Goal: Contribute content: Add original content to the website for others to see

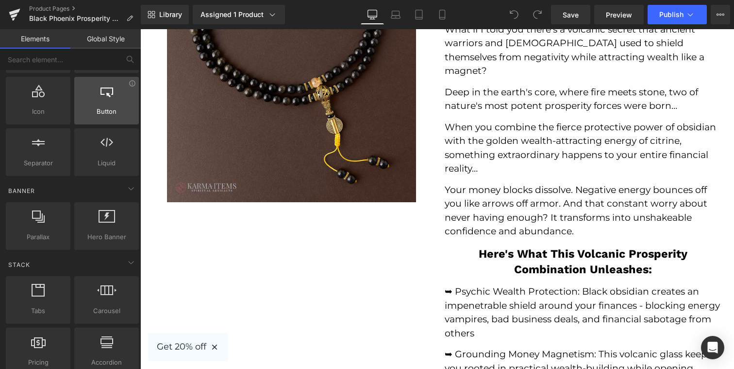
scroll to position [122, 0]
click at [218, 144] on img at bounding box center [291, 77] width 249 height 249
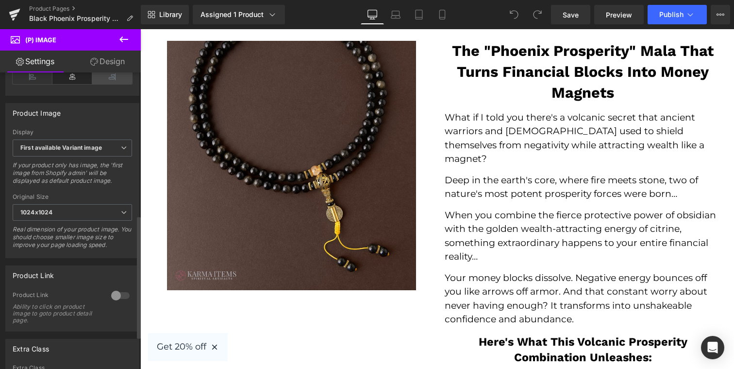
scroll to position [319, 0]
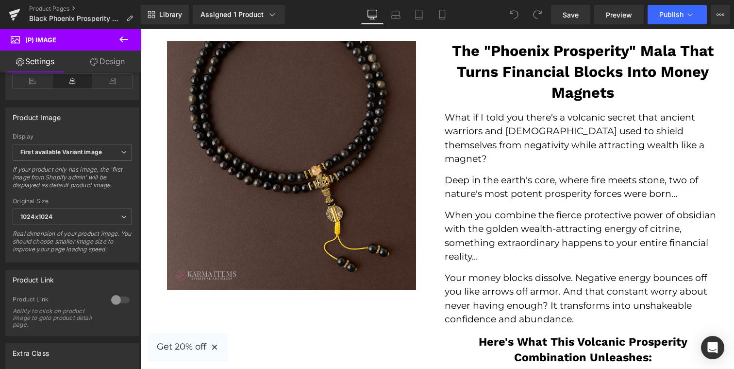
click at [126, 35] on icon at bounding box center [124, 40] width 12 height 12
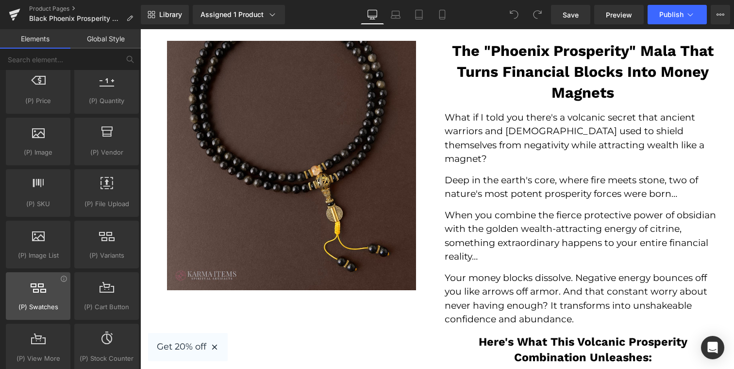
scroll to position [999, 0]
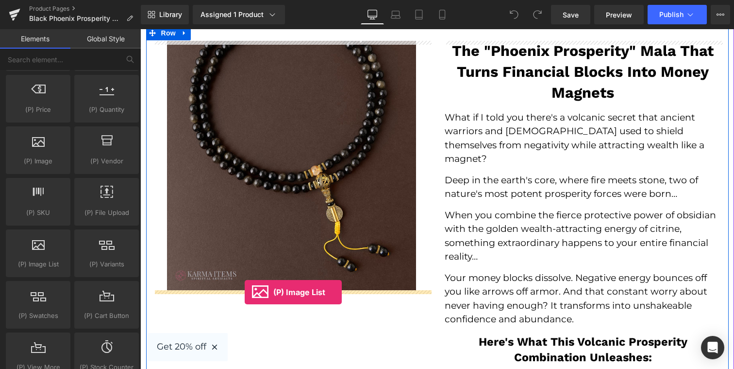
drag, startPoint x: 179, startPoint y: 281, endPoint x: 245, endPoint y: 292, distance: 66.5
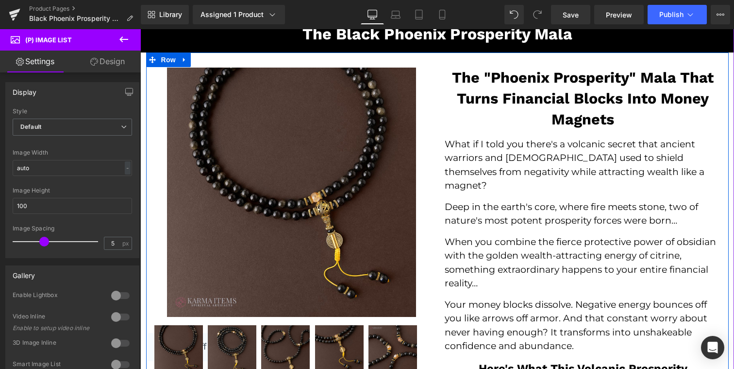
scroll to position [118, 0]
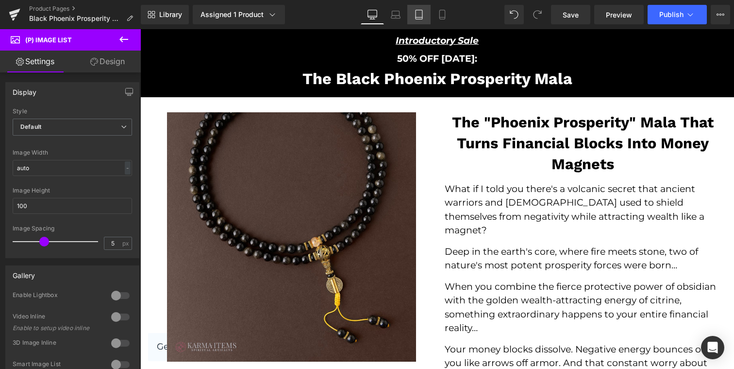
click at [420, 21] on link "Tablet" at bounding box center [418, 14] width 23 height 19
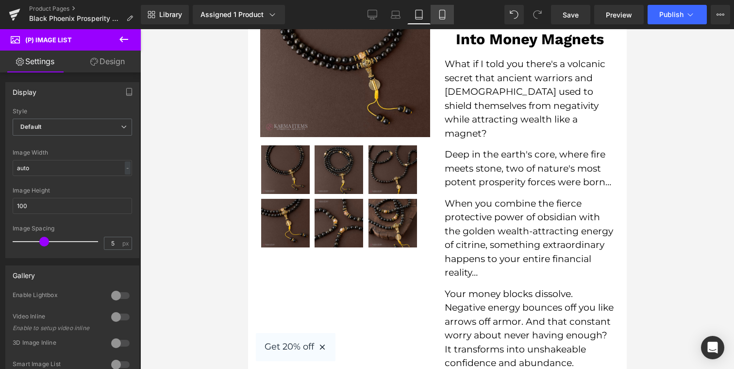
click at [443, 17] on icon at bounding box center [442, 15] width 10 height 10
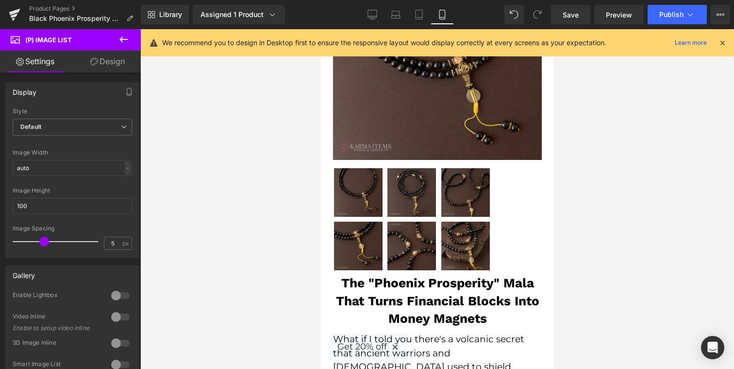
scroll to position [242, 0]
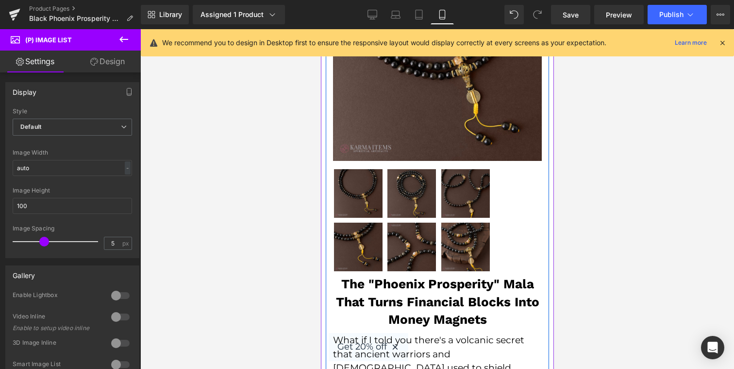
click at [410, 301] on h2 "The "Phoenix Prosperity" Mala That Turns Financial Blocks Into Money Magnets" at bounding box center [437, 301] width 209 height 53
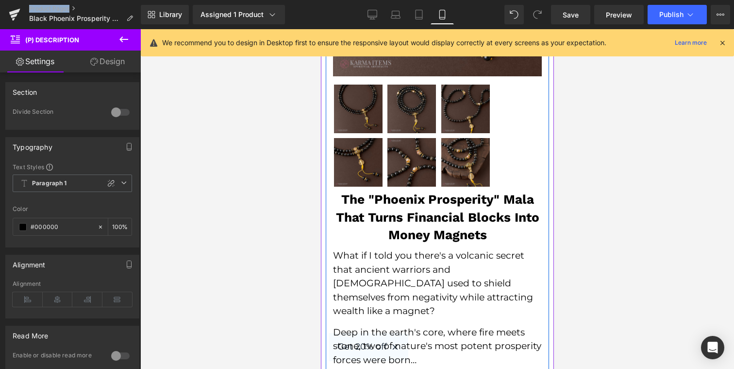
scroll to position [282, 0]
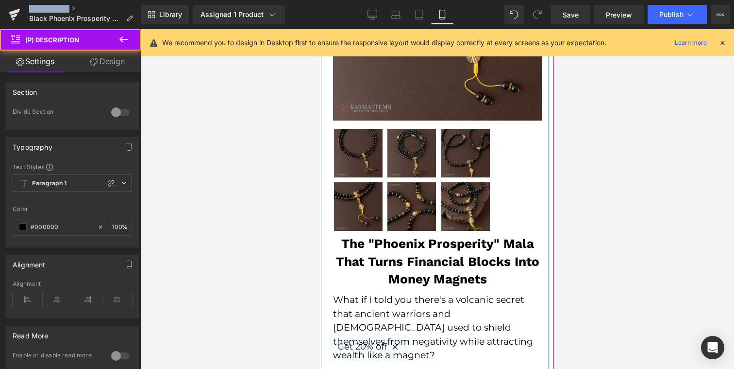
click at [418, 251] on h2 "The "Phoenix Prosperity" Mala That Turns Financial Blocks Into Money Magnets" at bounding box center [437, 261] width 209 height 53
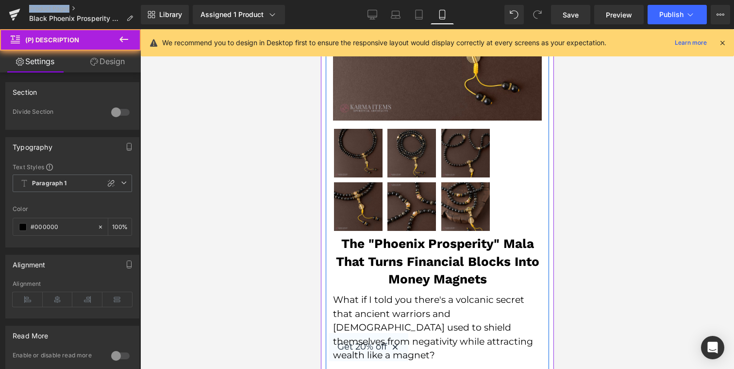
click at [399, 272] on h2 "The "Phoenix Prosperity" Mala That Turns Financial Blocks Into Money Magnets" at bounding box center [437, 261] width 209 height 53
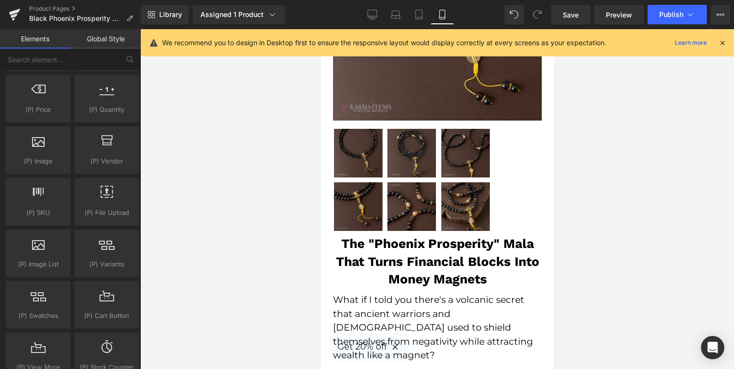
click at [247, 310] on div at bounding box center [437, 198] width 594 height 339
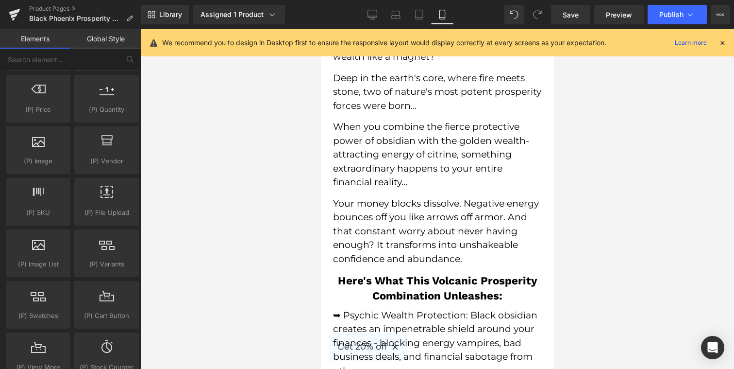
scroll to position [610, 0]
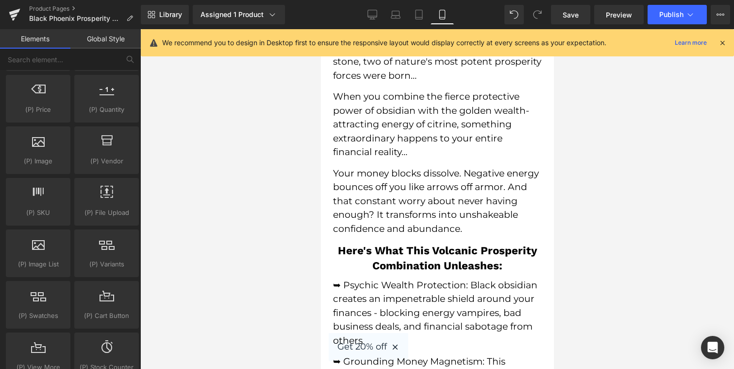
click at [400, 243] on h3 "Here's What This Volcanic Prosperity Combination Unleashes:" at bounding box center [437, 258] width 209 height 30
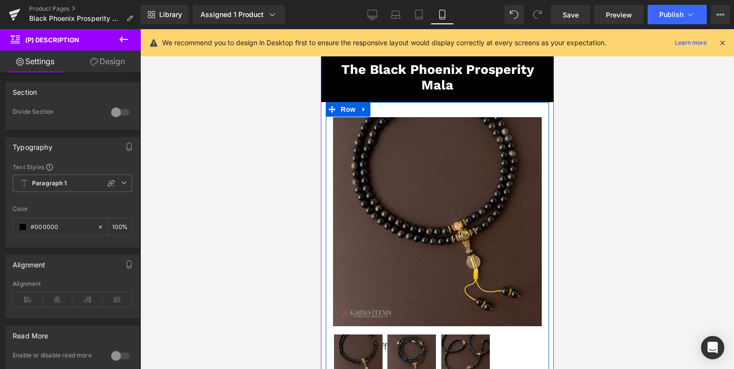
scroll to position [31, 0]
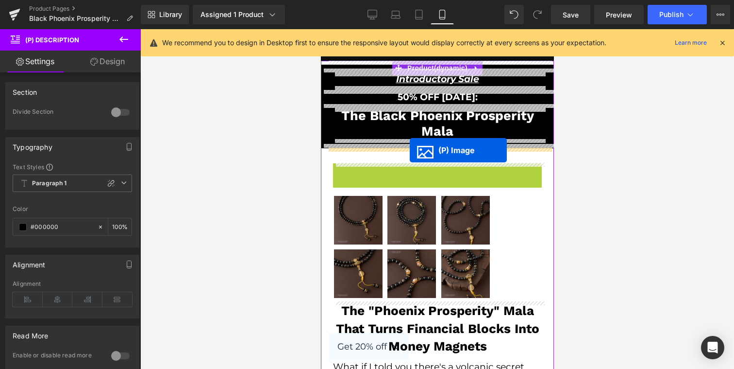
drag, startPoint x: 414, startPoint y: 267, endPoint x: 409, endPoint y: 150, distance: 117.1
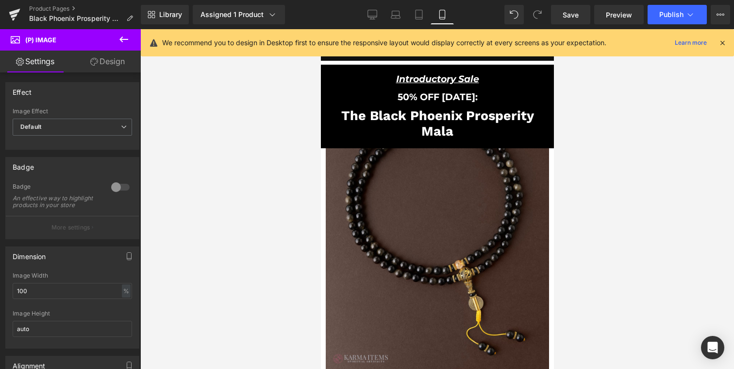
click at [116, 35] on button at bounding box center [124, 39] width 34 height 21
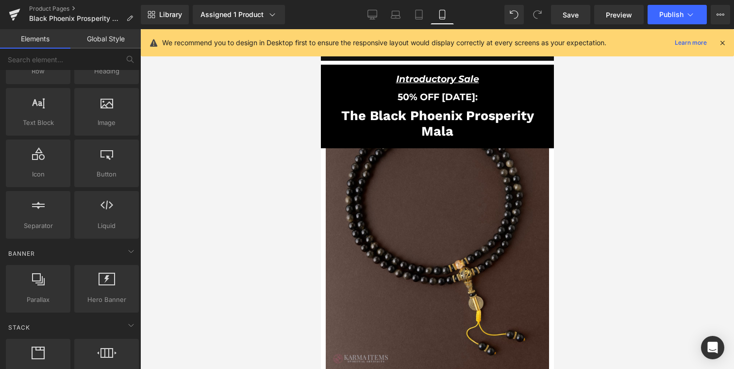
scroll to position [0, 0]
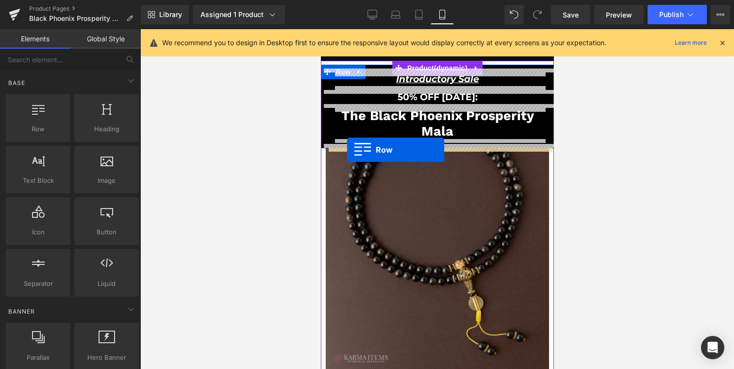
drag, startPoint x: 370, startPoint y: 152, endPoint x: 347, endPoint y: 150, distance: 23.0
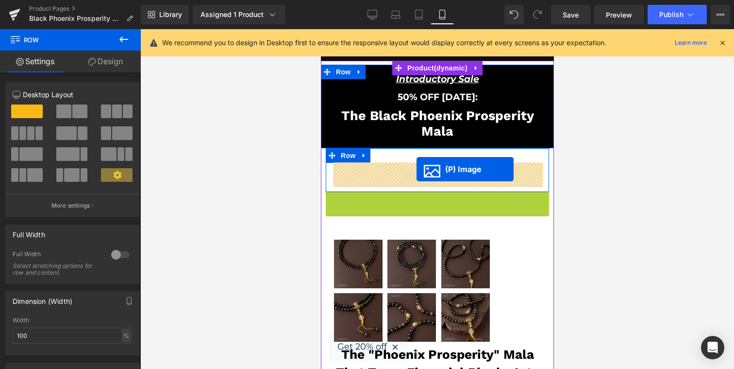
drag, startPoint x: 411, startPoint y: 307, endPoint x: 416, endPoint y: 168, distance: 138.5
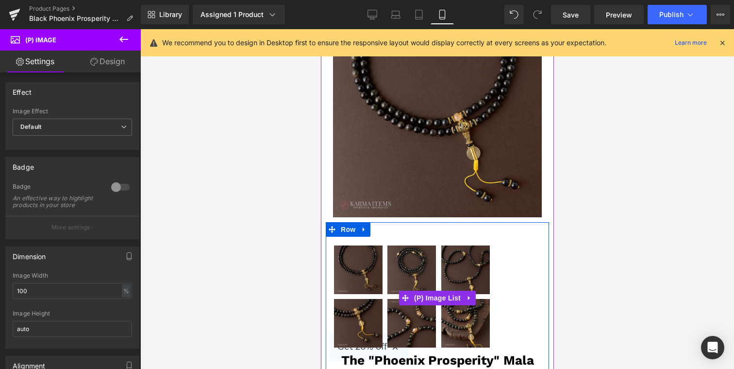
scroll to position [186, 0]
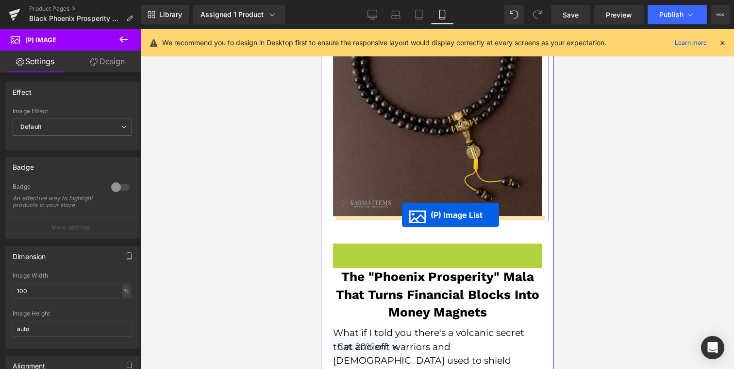
drag, startPoint x: 405, startPoint y: 272, endPoint x: 402, endPoint y: 215, distance: 57.4
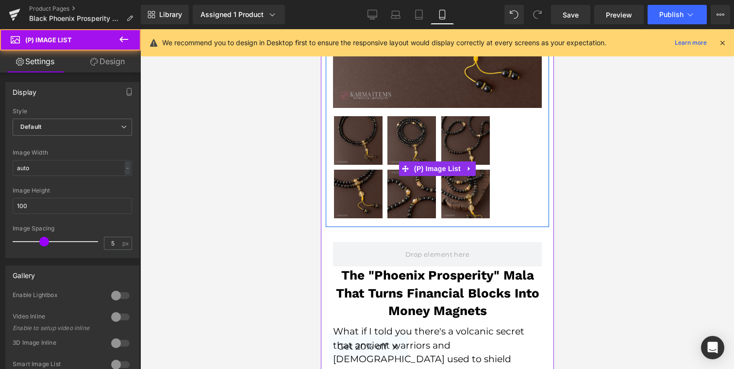
scroll to position [299, 0]
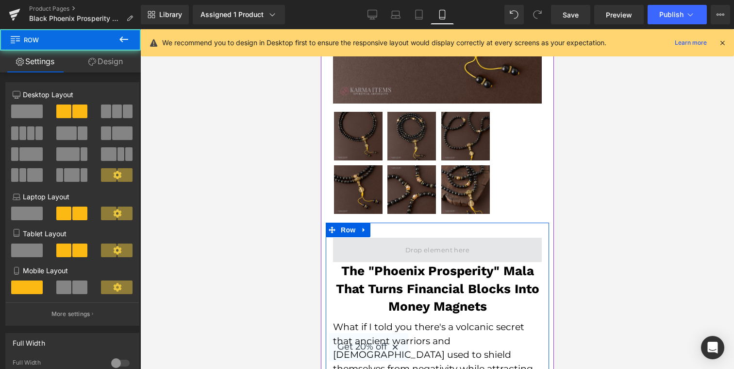
click at [421, 256] on span at bounding box center [437, 249] width 209 height 24
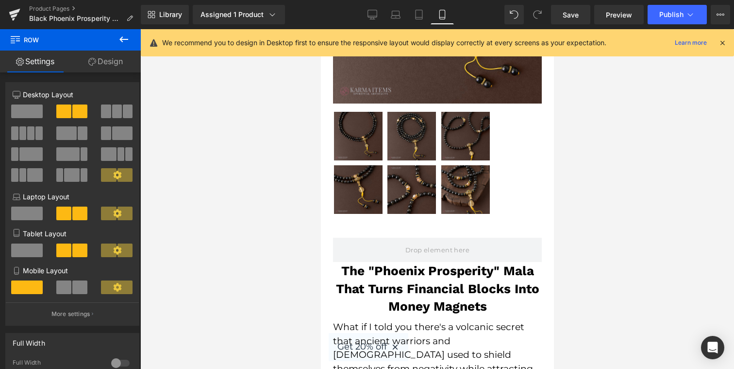
click at [360, 18] on div "Library Assigned 1 Product Product Preview The Black Phoenix Prosperity Mala Ma…" at bounding box center [437, 14] width 593 height 19
click at [368, 18] on icon at bounding box center [373, 15] width 10 height 10
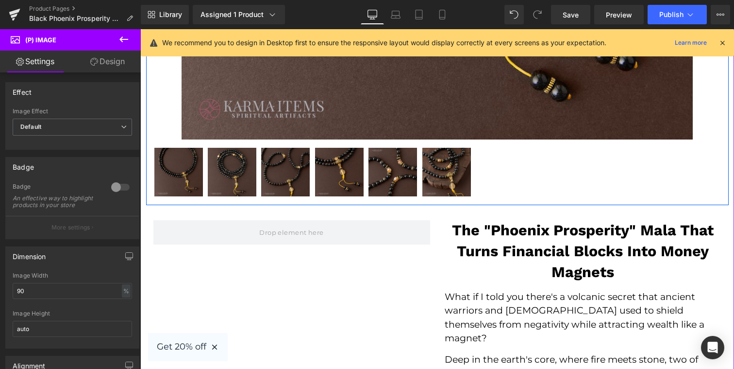
scroll to position [620, 0]
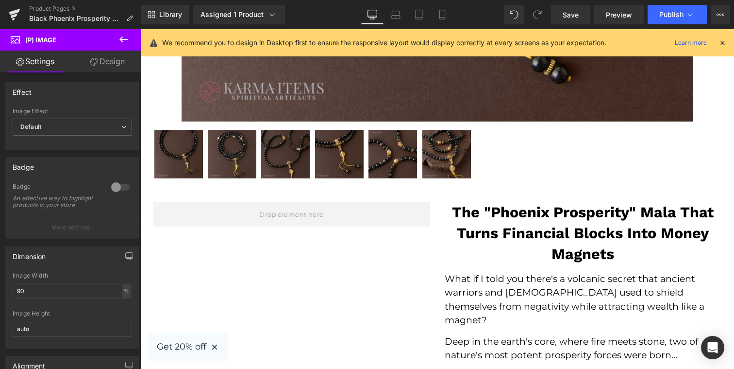
click at [122, 34] on icon at bounding box center [124, 40] width 12 height 12
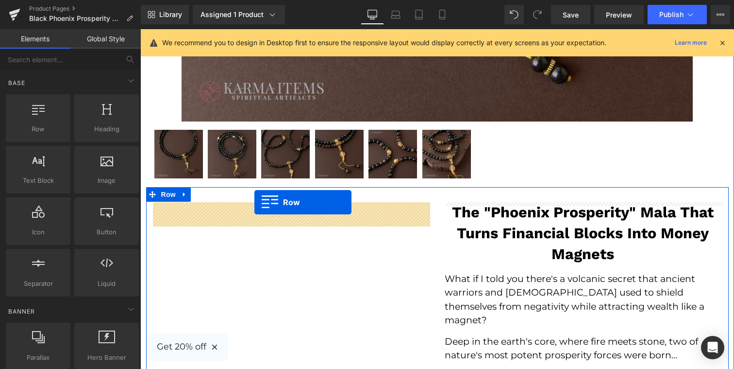
drag, startPoint x: 184, startPoint y: 156, endPoint x: 255, endPoint y: 205, distance: 86.6
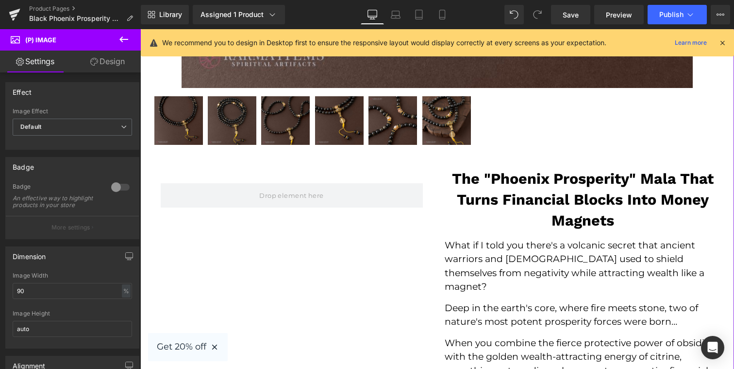
scroll to position [652, 0]
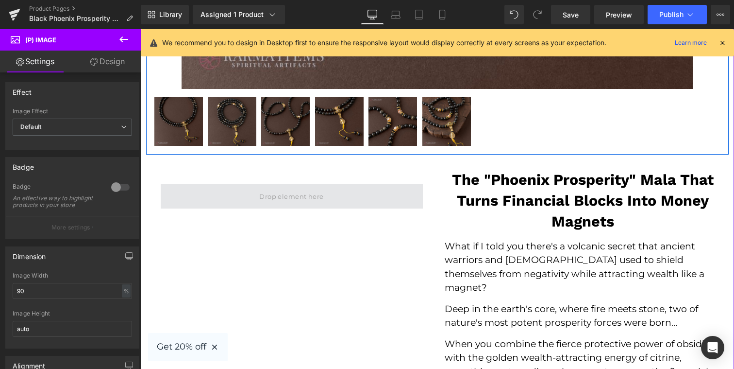
click at [239, 203] on span at bounding box center [292, 196] width 262 height 24
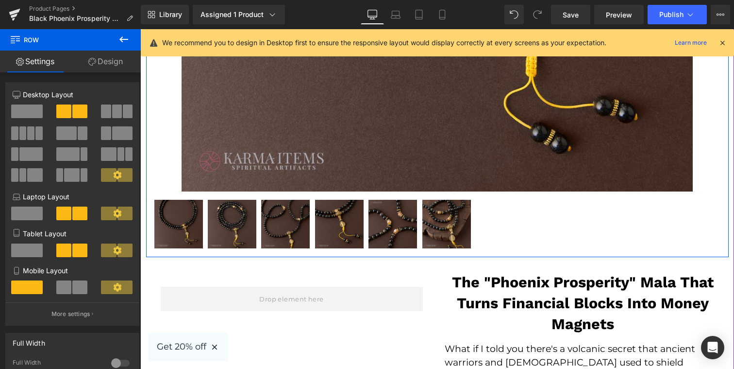
scroll to position [664, 0]
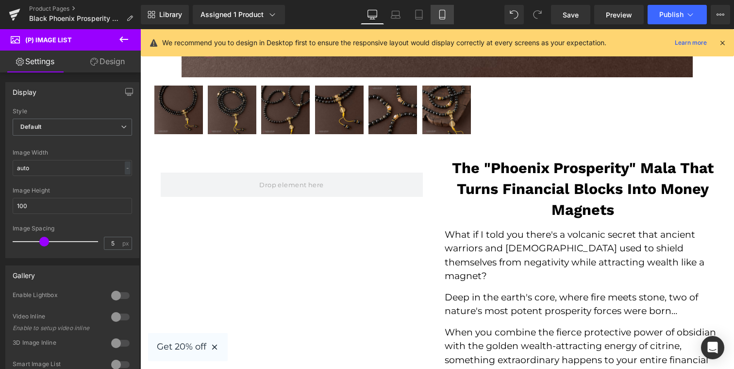
click at [445, 8] on link "Mobile" at bounding box center [442, 14] width 23 height 19
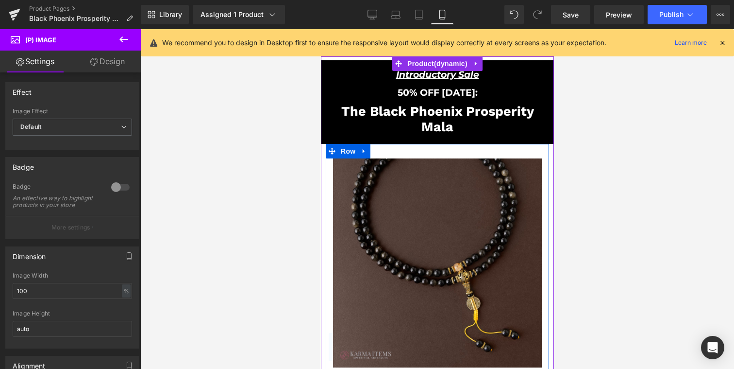
scroll to position [0, 0]
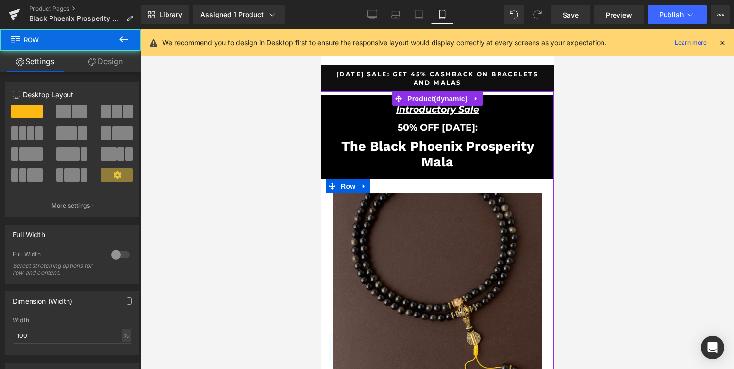
click at [372, 244] on img at bounding box center [437, 297] width 209 height 209
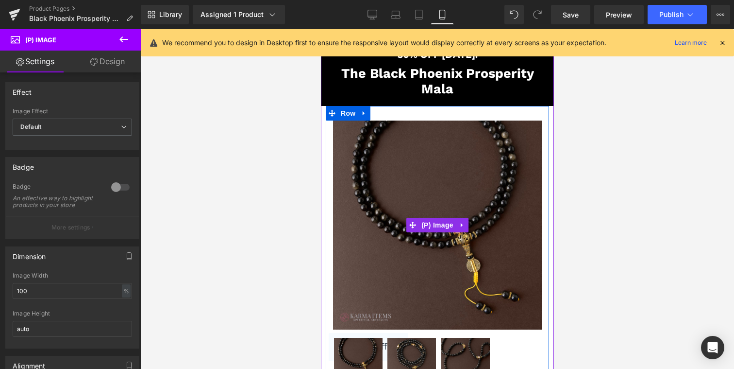
scroll to position [74, 0]
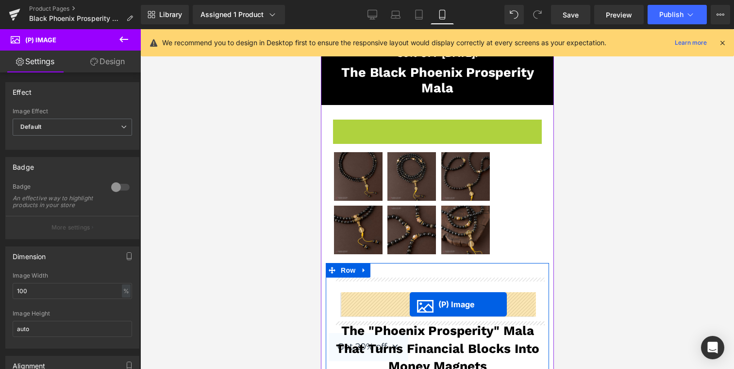
drag, startPoint x: 412, startPoint y: 221, endPoint x: 409, endPoint y: 304, distance: 82.6
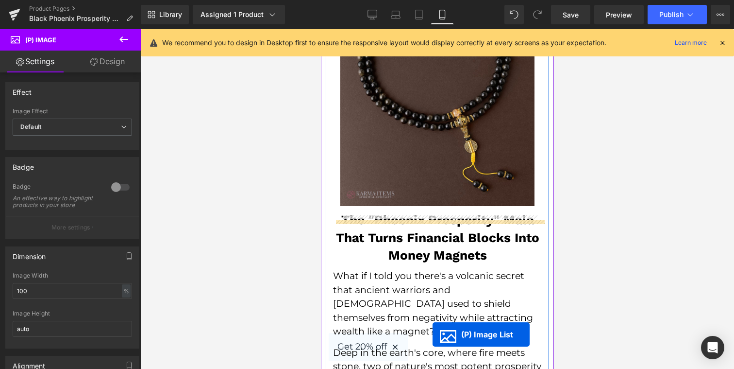
scroll to position [316, 0]
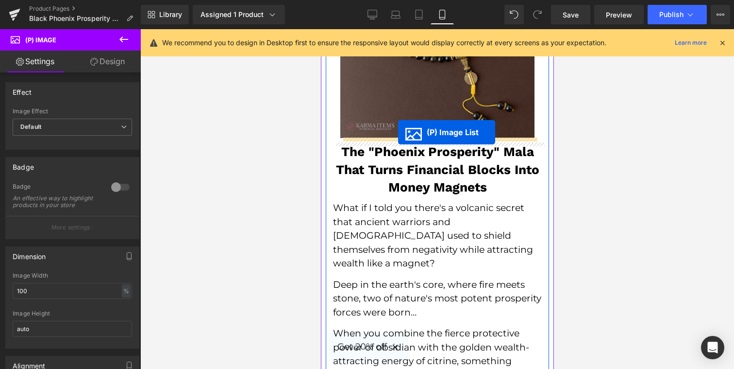
drag, startPoint x: 406, startPoint y: 98, endPoint x: 397, endPoint y: 133, distance: 35.6
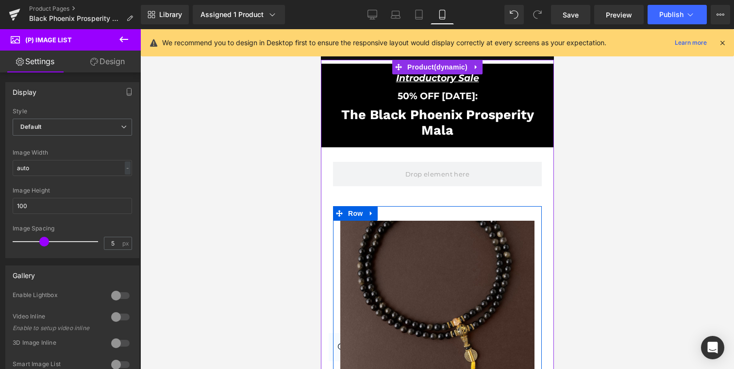
scroll to position [0, 0]
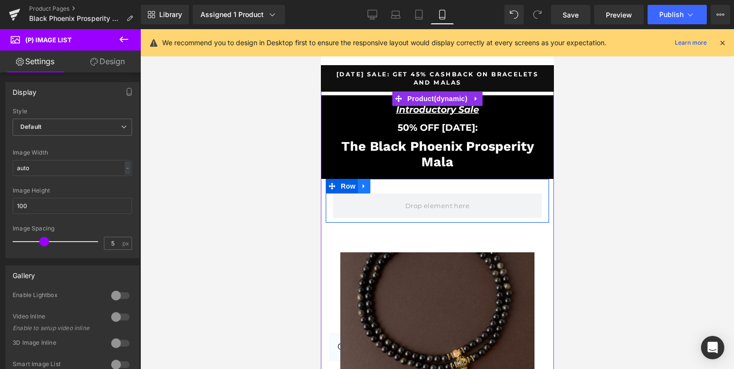
click at [365, 185] on icon at bounding box center [363, 185] width 7 height 7
click at [393, 187] on link at bounding box center [389, 186] width 13 height 15
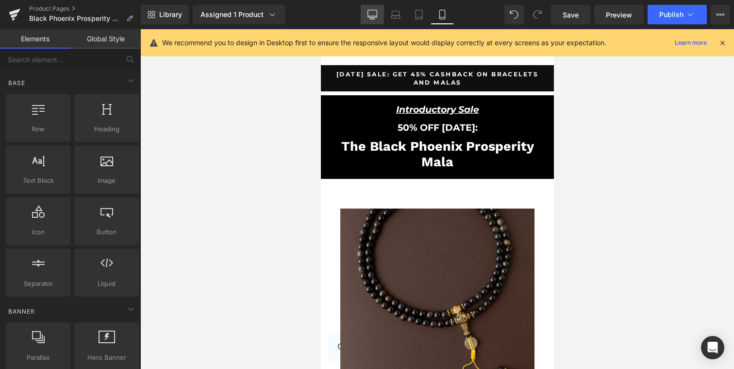
click at [372, 19] on link "Desktop" at bounding box center [372, 14] width 23 height 19
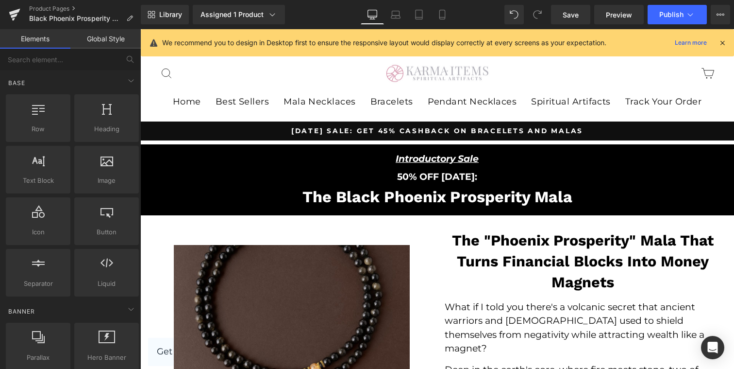
scroll to position [118, 0]
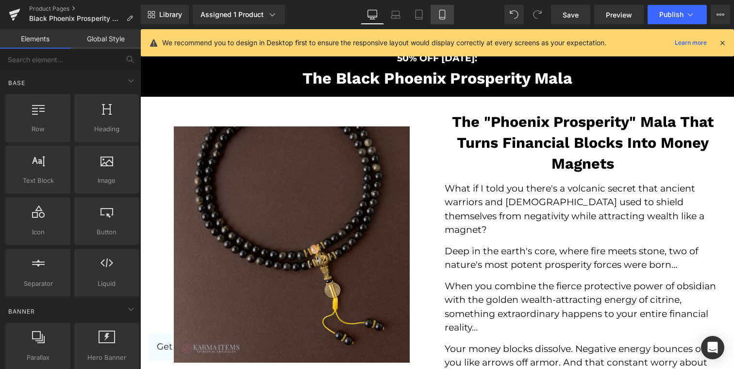
click at [440, 20] on link "Mobile" at bounding box center [442, 14] width 23 height 19
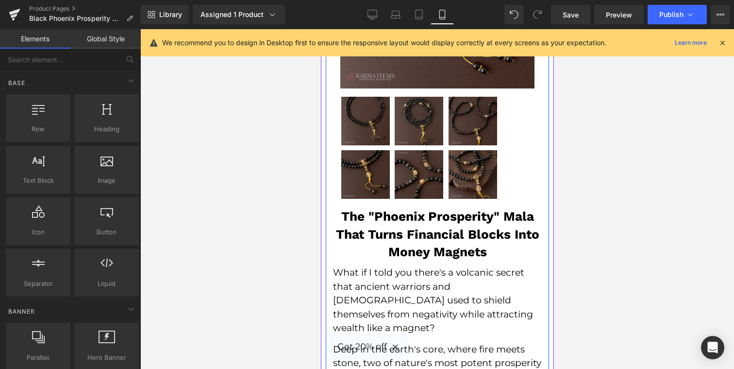
scroll to position [305, 0]
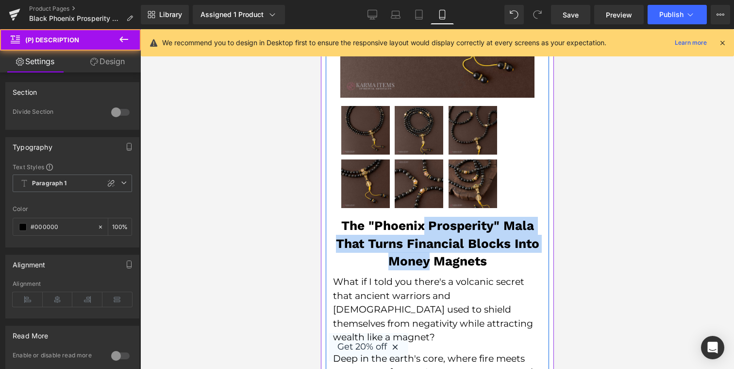
drag, startPoint x: 368, startPoint y: 254, endPoint x: 379, endPoint y: 225, distance: 30.7
click at [382, 224] on h2 "The "Phoenix Prosperity" Mala That Turns Financial Blocks Into Money Magnets" at bounding box center [437, 243] width 209 height 53
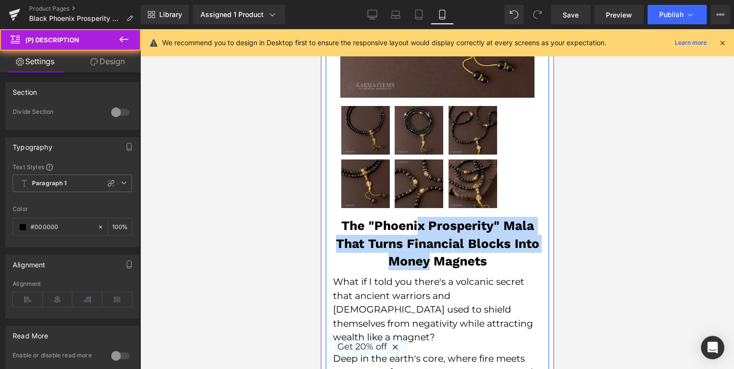
click at [379, 225] on h2 "The "Phoenix Prosperity" Mala That Turns Financial Blocks Into Money Magnets" at bounding box center [437, 243] width 209 height 53
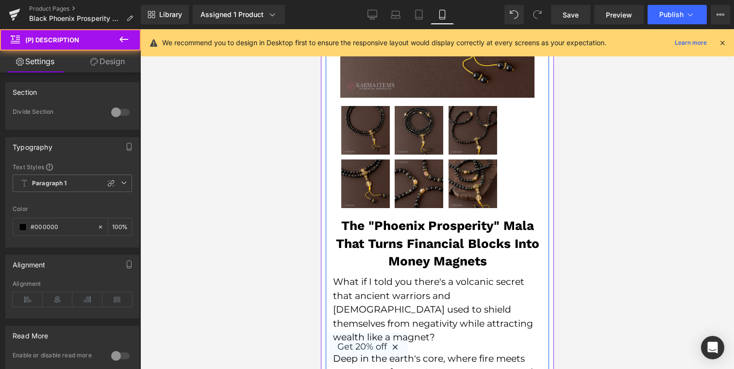
click at [336, 227] on h2 "The "Phoenix Prosperity" Mala That Turns Financial Blocks Into Money Magnets" at bounding box center [437, 243] width 209 height 53
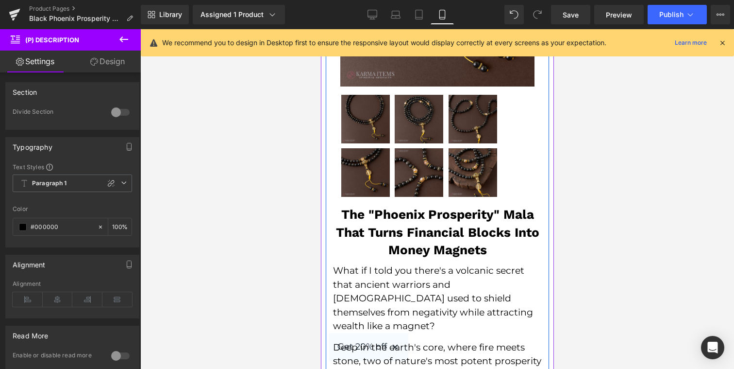
scroll to position [326, 0]
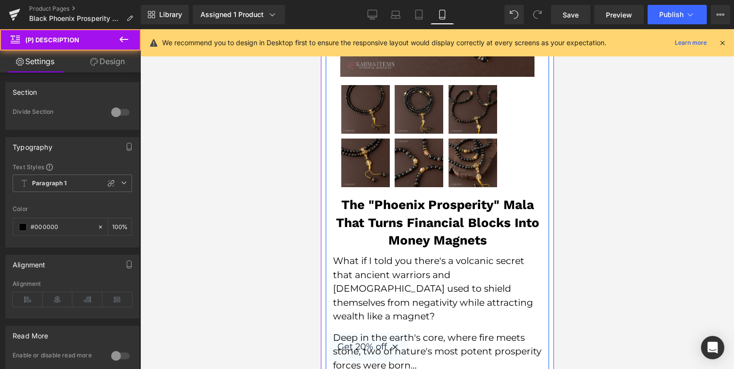
click at [406, 205] on h2 "The "Phoenix Prosperity" Mala That Turns Financial Blocks Into Money Magnets" at bounding box center [437, 222] width 209 height 53
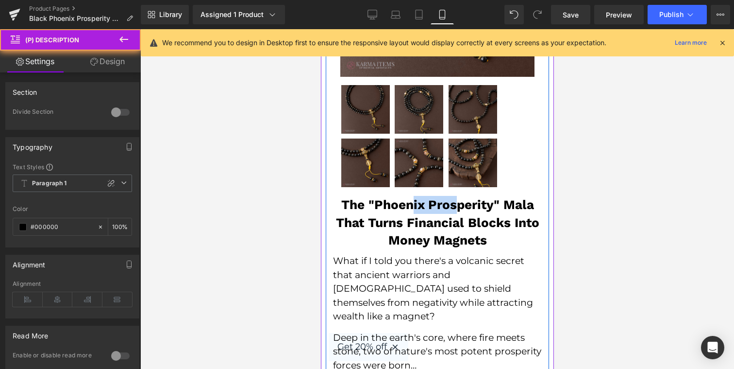
click at [406, 205] on h2 "The "Phoenix Prosperity" Mala That Turns Financial Blocks Into Money Magnets" at bounding box center [437, 222] width 209 height 53
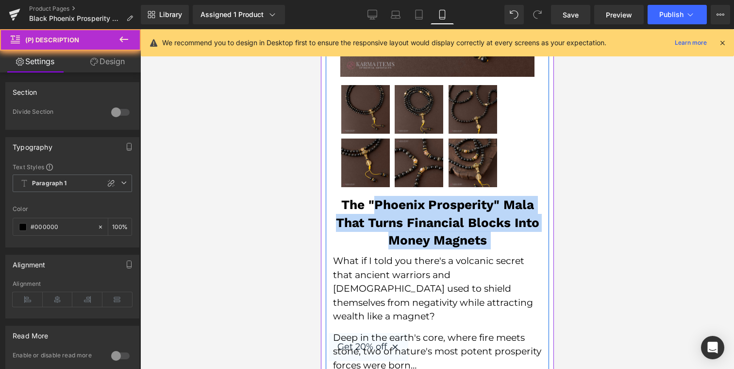
click at [406, 205] on h2 "The "Phoenix Prosperity" Mala That Turns Financial Blocks Into Money Magnets" at bounding box center [437, 222] width 209 height 53
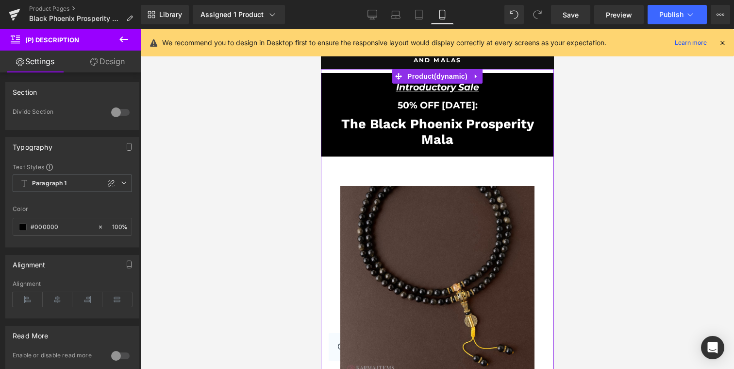
scroll to position [23, 0]
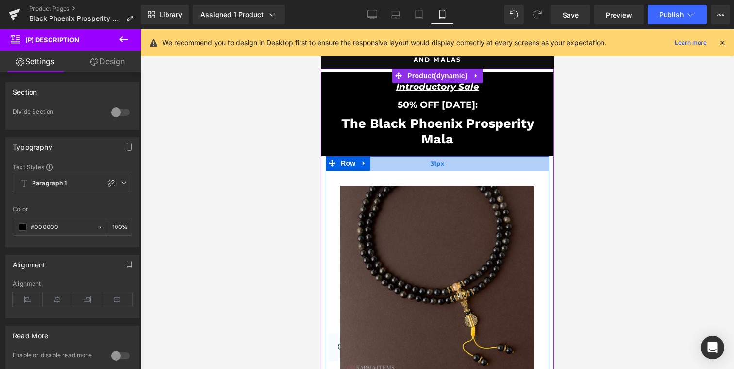
click at [417, 167] on div "31px" at bounding box center [436, 163] width 223 height 15
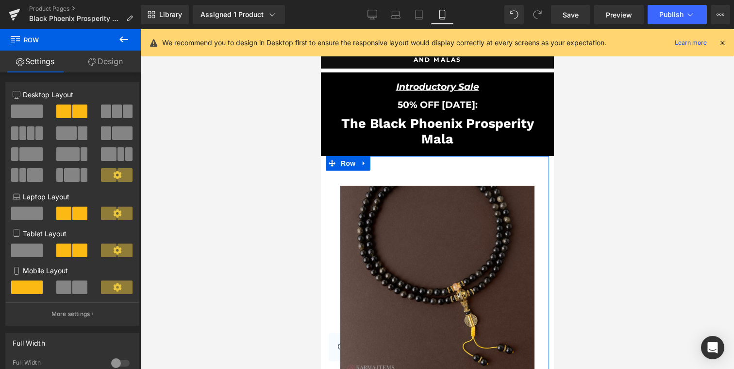
click at [105, 62] on link "Design" at bounding box center [105, 61] width 70 height 22
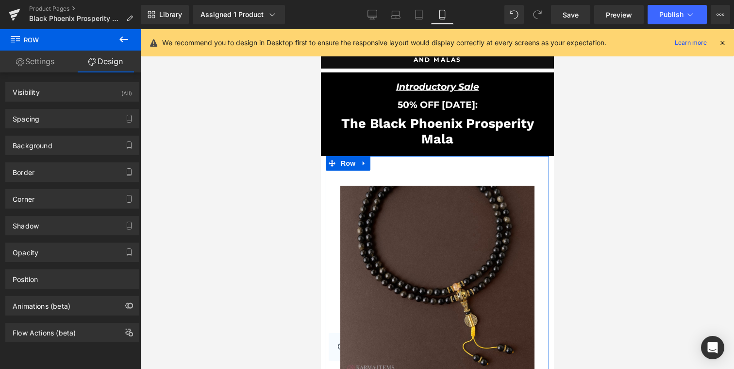
click at [56, 67] on link "Settings" at bounding box center [35, 61] width 70 height 22
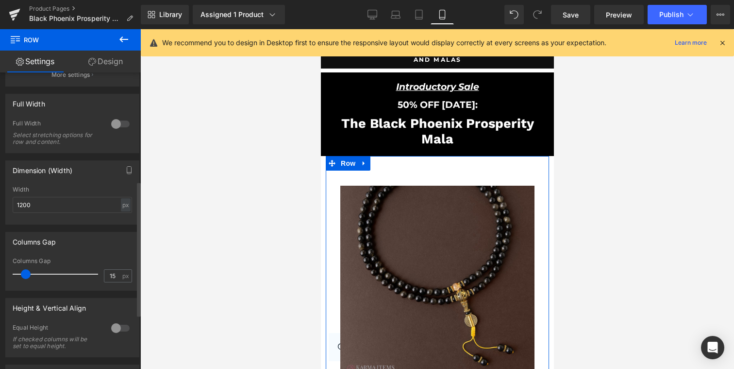
scroll to position [241, 0]
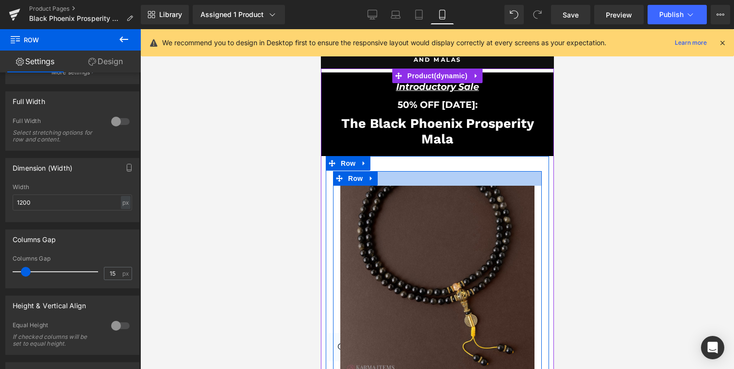
click at [450, 176] on div at bounding box center [437, 178] width 209 height 15
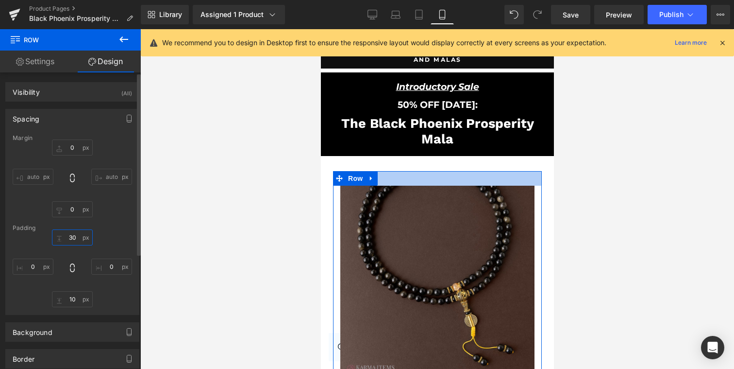
click at [68, 240] on input "30" at bounding box center [72, 237] width 41 height 16
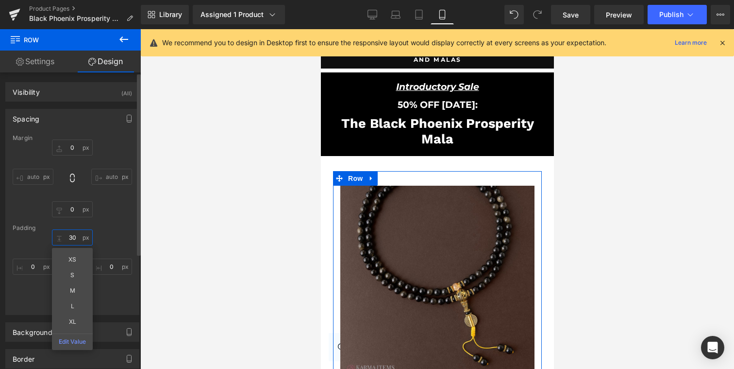
type input "0"
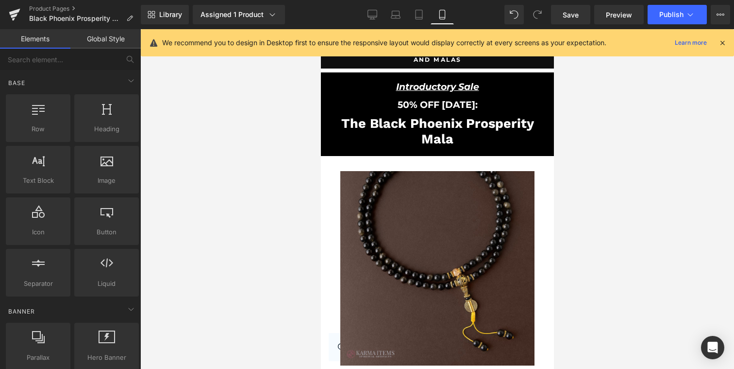
click at [245, 170] on div at bounding box center [437, 198] width 594 height 339
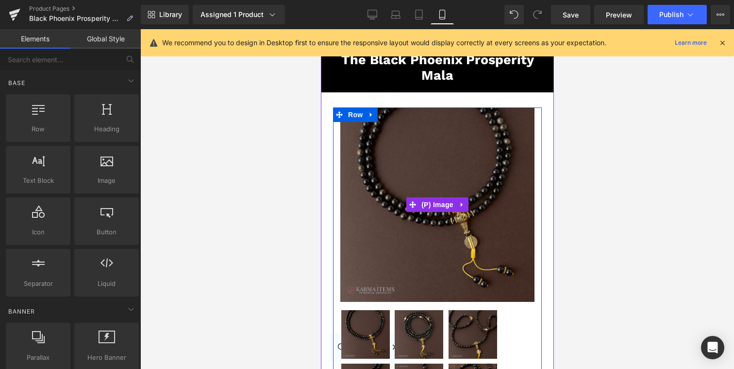
scroll to position [85, 0]
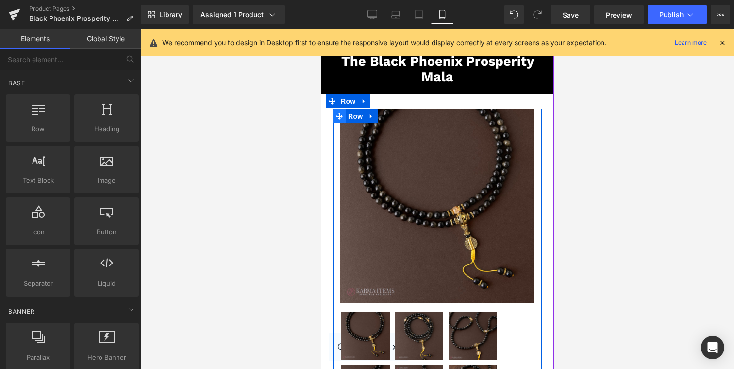
click at [340, 114] on icon at bounding box center [339, 115] width 7 height 7
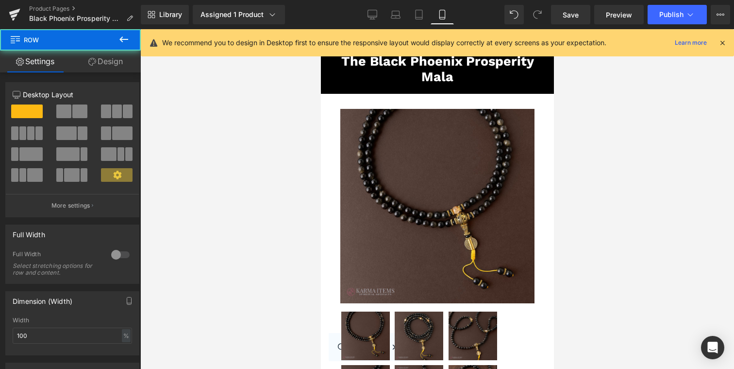
click at [291, 159] on div at bounding box center [437, 198] width 594 height 339
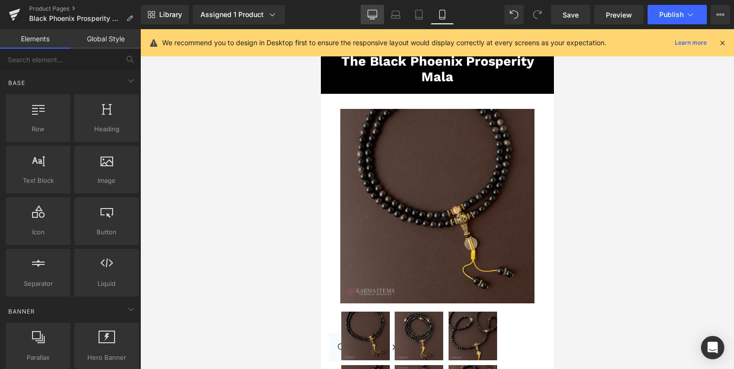
click at [373, 19] on icon at bounding box center [372, 19] width 5 height 0
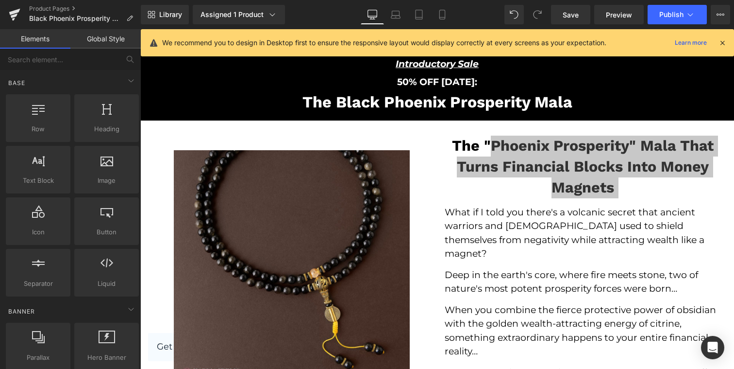
scroll to position [111, 0]
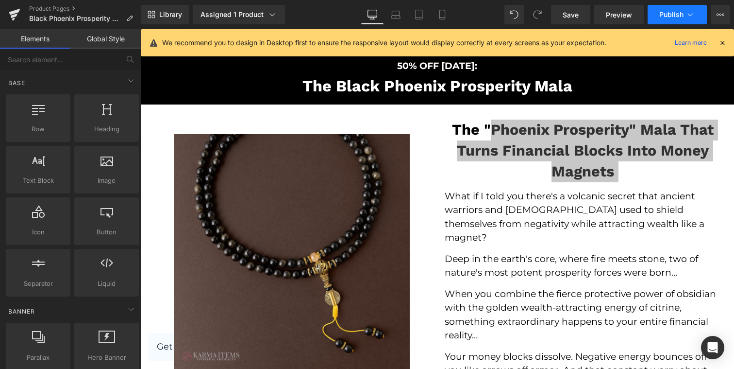
click at [672, 15] on span "Publish" at bounding box center [671, 15] width 24 height 8
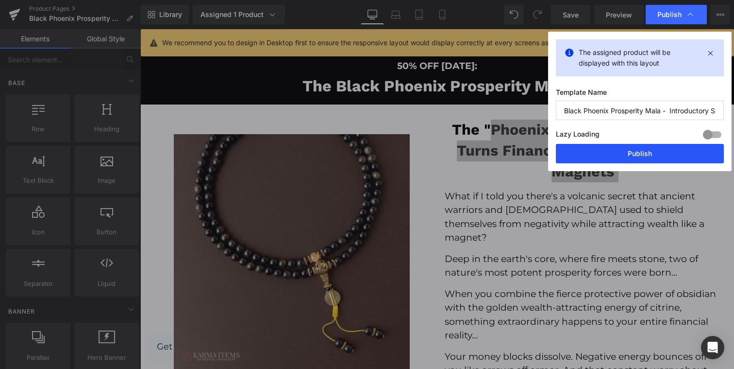
drag, startPoint x: 632, startPoint y: 152, endPoint x: 496, endPoint y: 126, distance: 138.8
click at [632, 152] on button "Publish" at bounding box center [640, 153] width 168 height 19
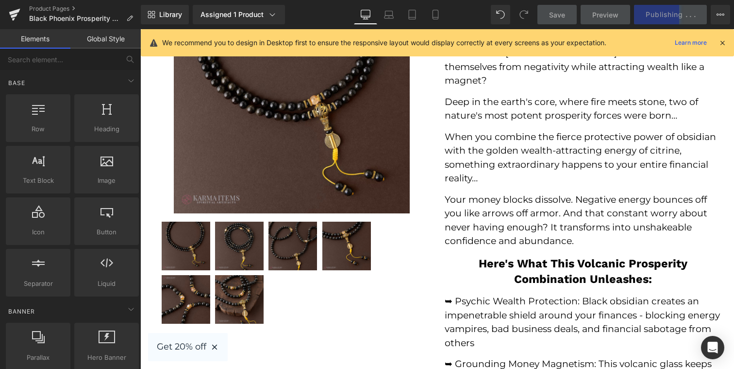
scroll to position [269, 0]
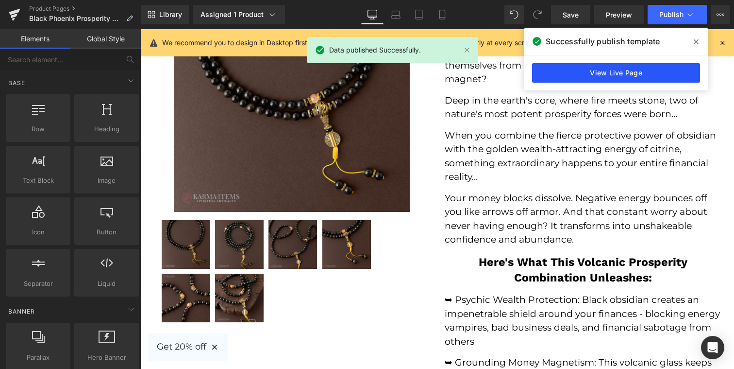
click at [655, 72] on link "View Live Page" at bounding box center [616, 72] width 168 height 19
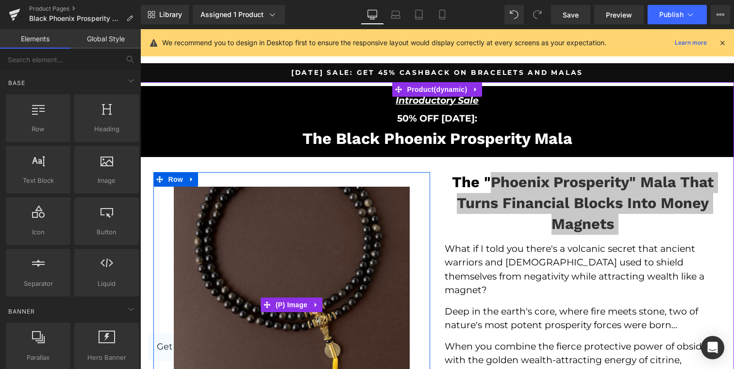
scroll to position [0, 0]
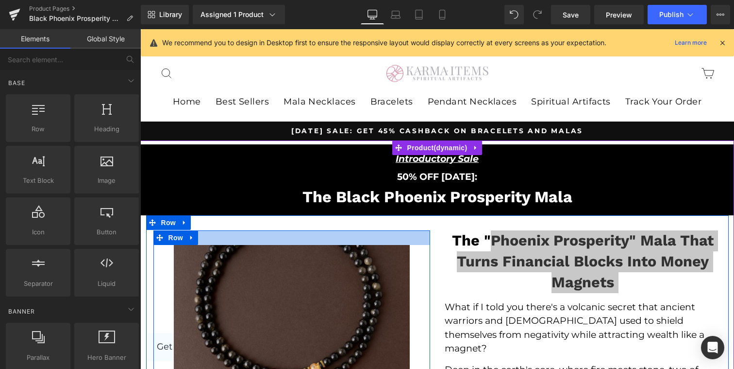
click at [332, 241] on div at bounding box center [291, 237] width 277 height 15
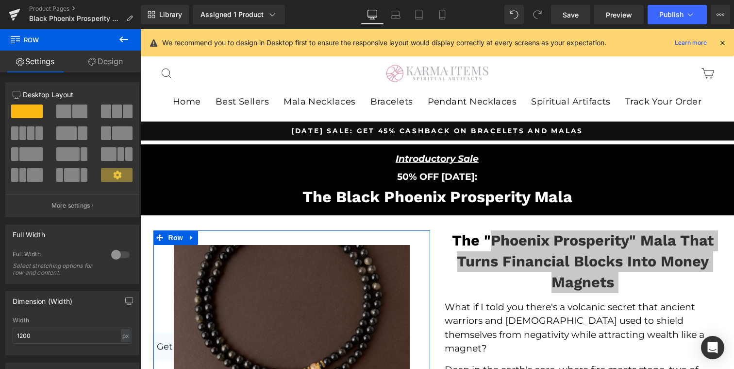
click at [105, 64] on link "Design" at bounding box center [105, 61] width 70 height 22
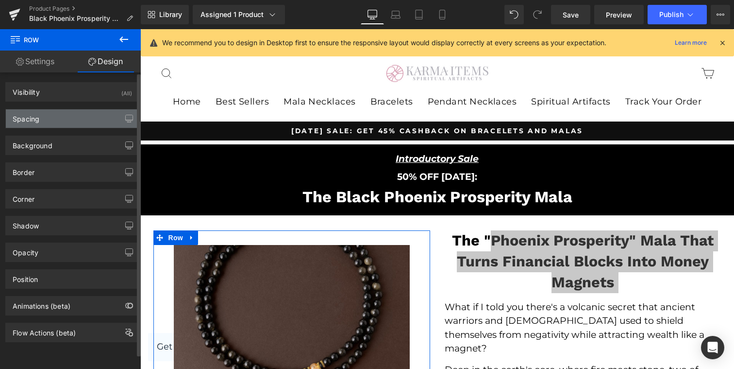
click at [74, 114] on div "Spacing" at bounding box center [72, 118] width 133 height 18
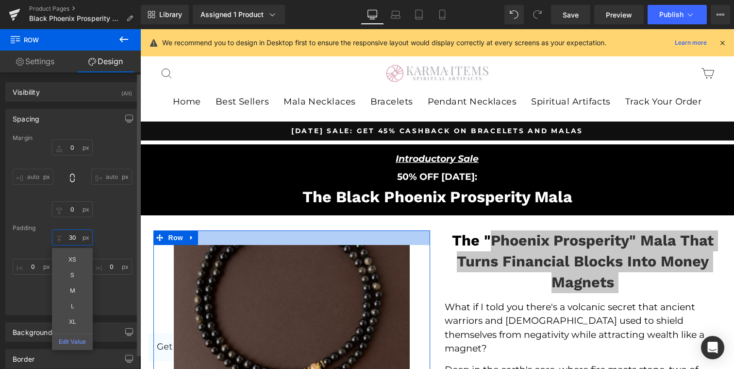
click at [73, 236] on input "30" at bounding box center [72, 237] width 41 height 16
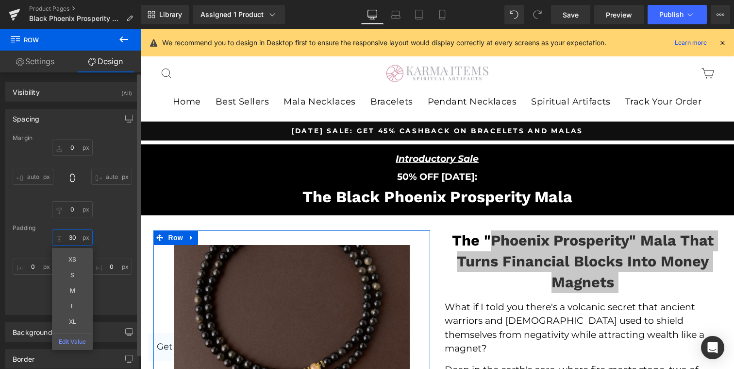
type input "0"
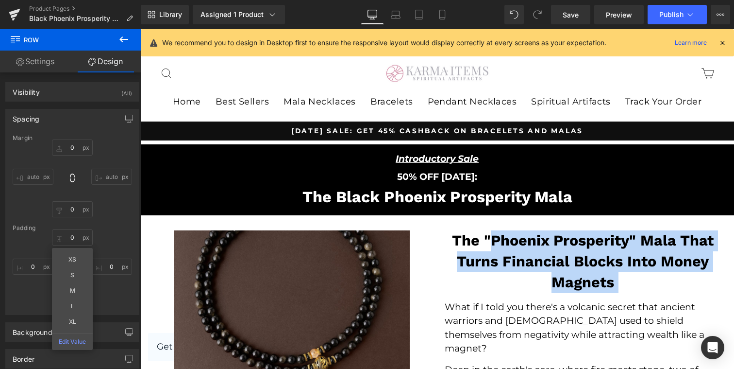
click at [323, 265] on img at bounding box center [292, 348] width 236 height 236
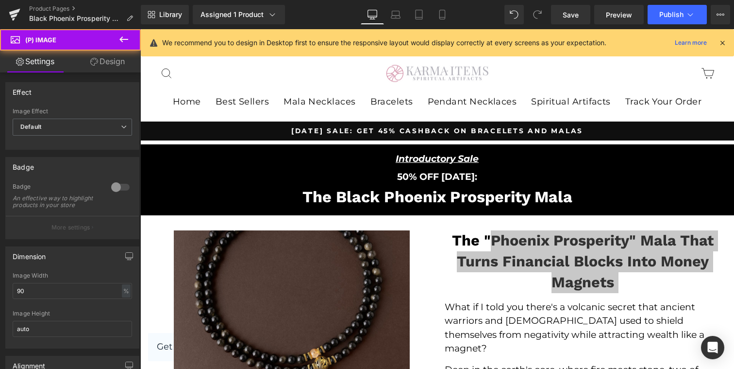
click at [114, 68] on link "Design" at bounding box center [107, 61] width 70 height 22
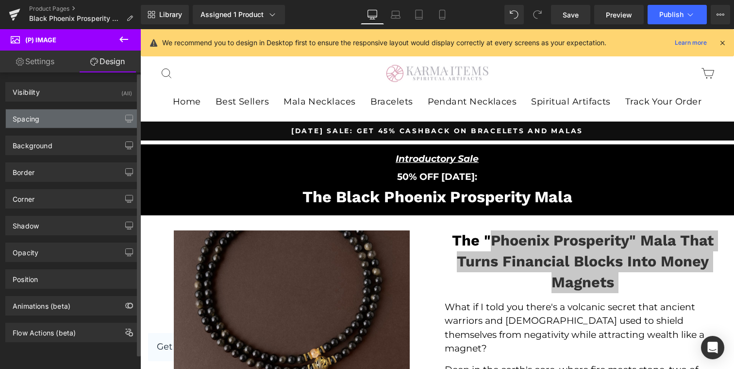
click at [76, 126] on div "Spacing" at bounding box center [72, 118] width 133 height 18
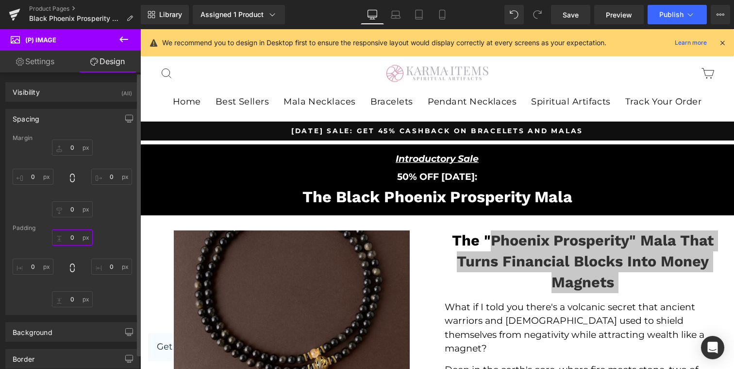
click at [76, 240] on input "0" at bounding box center [72, 237] width 41 height 16
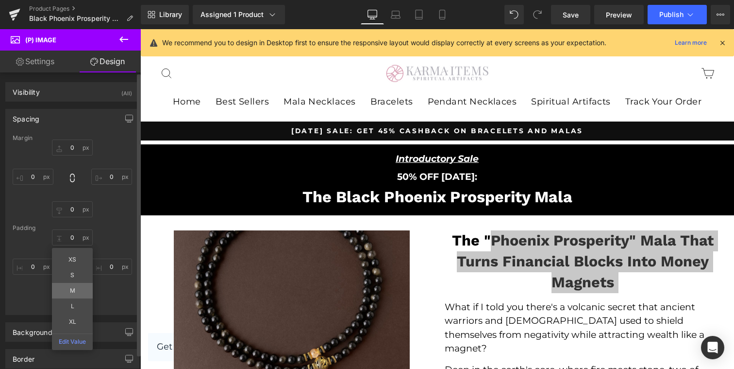
type input "M"
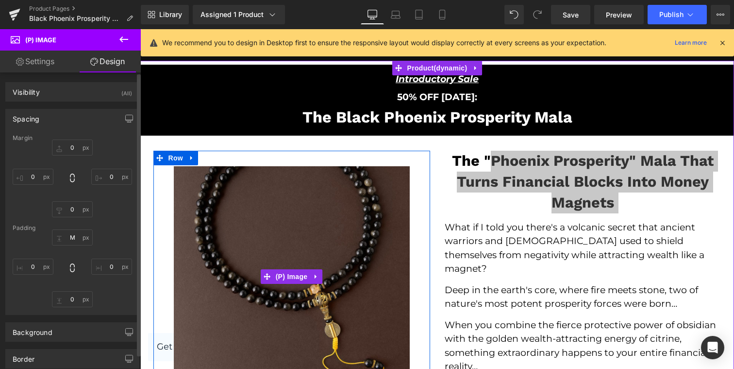
scroll to position [81, 0]
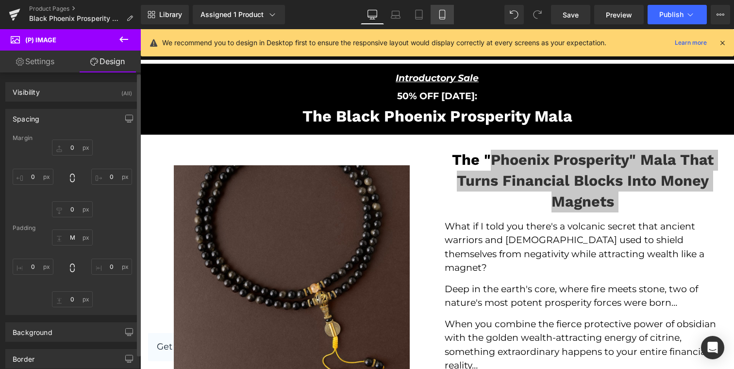
click at [438, 17] on icon at bounding box center [442, 15] width 10 height 10
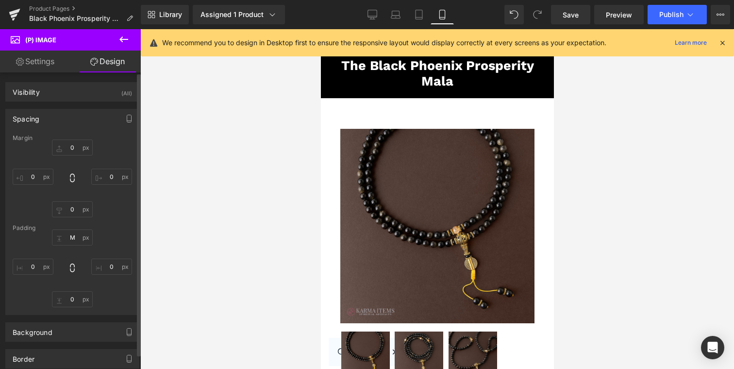
type input "0"
type input "M"
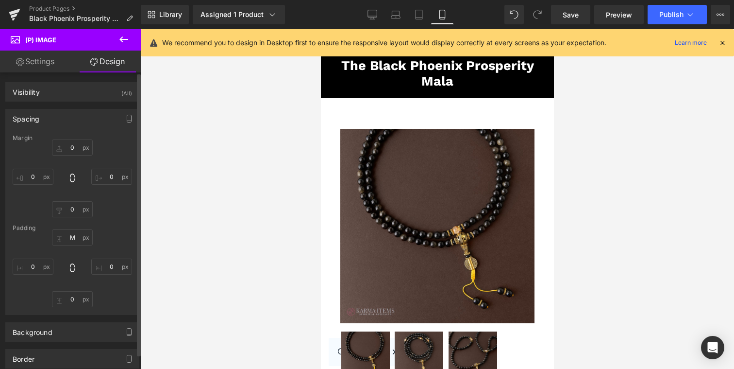
type input "0"
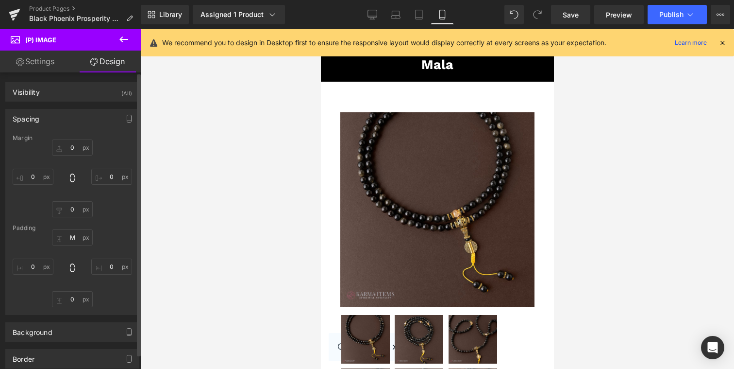
scroll to position [70, 0]
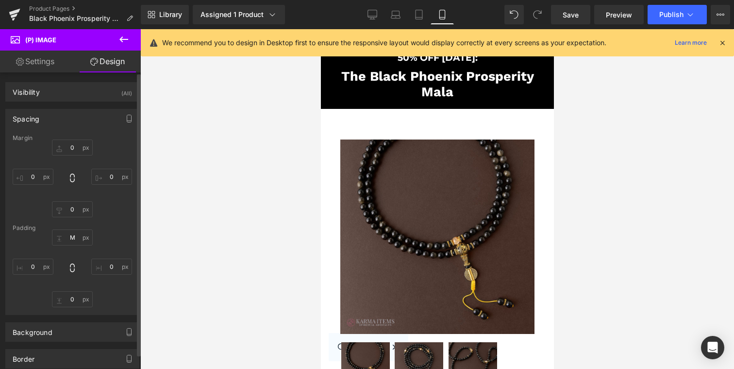
click at [456, 211] on img at bounding box center [437, 229] width 194 height 210
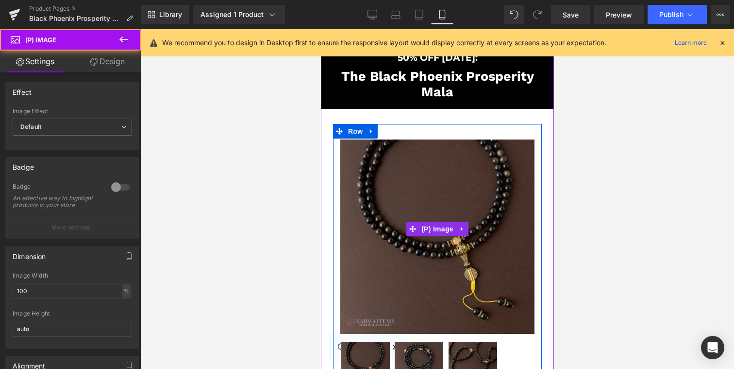
click at [453, 130] on img at bounding box center [437, 229] width 194 height 210
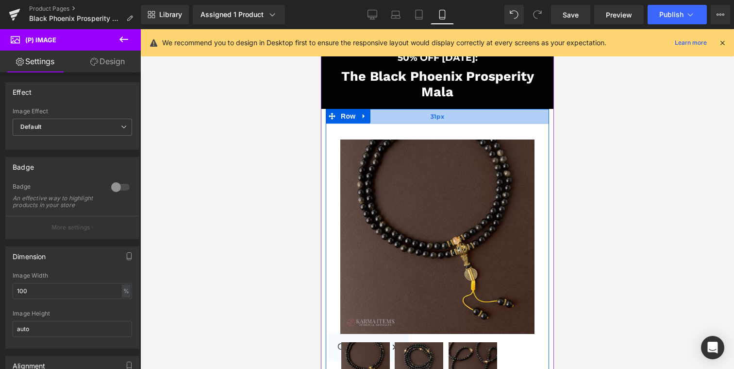
click at [439, 117] on span "31px" at bounding box center [437, 116] width 14 height 8
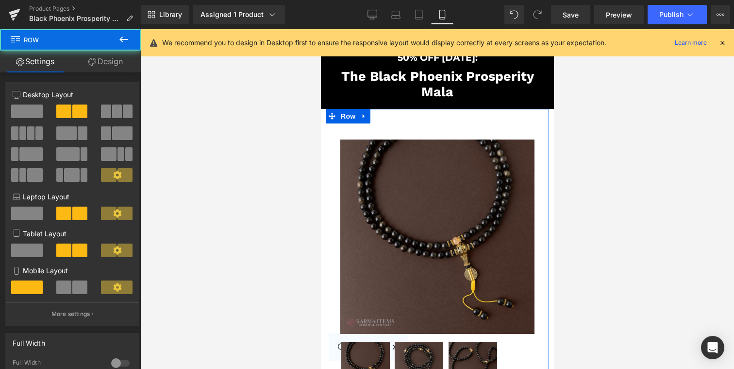
click at [93, 68] on link "Design" at bounding box center [105, 61] width 70 height 22
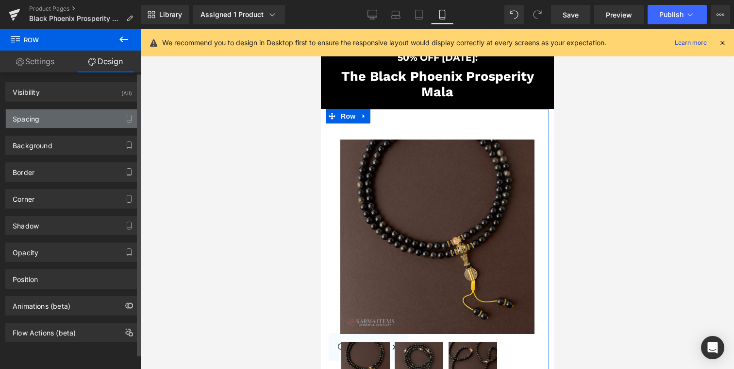
click at [71, 111] on div "Spacing" at bounding box center [72, 118] width 133 height 18
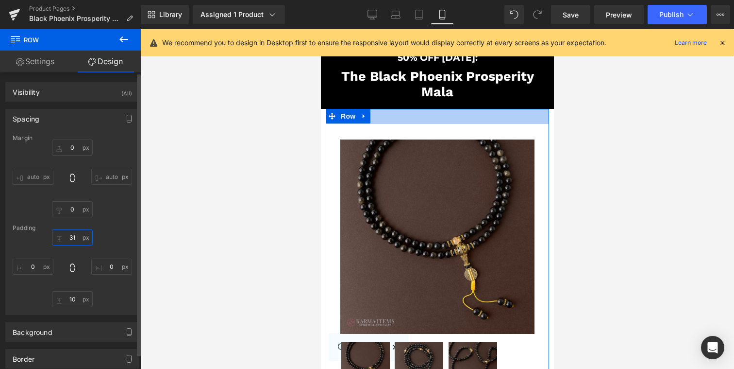
click at [72, 236] on input "31" at bounding box center [72, 237] width 41 height 16
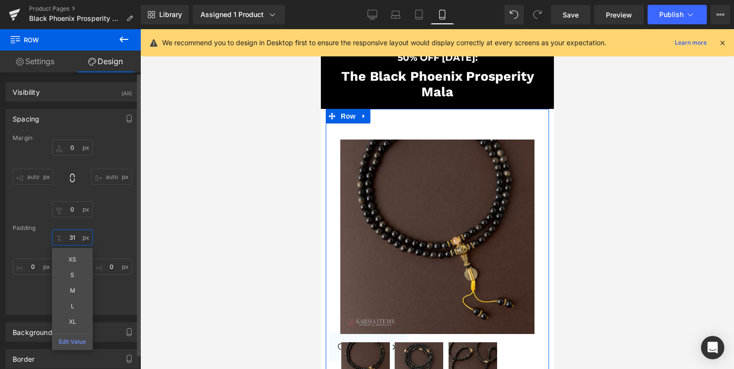
type input "0"
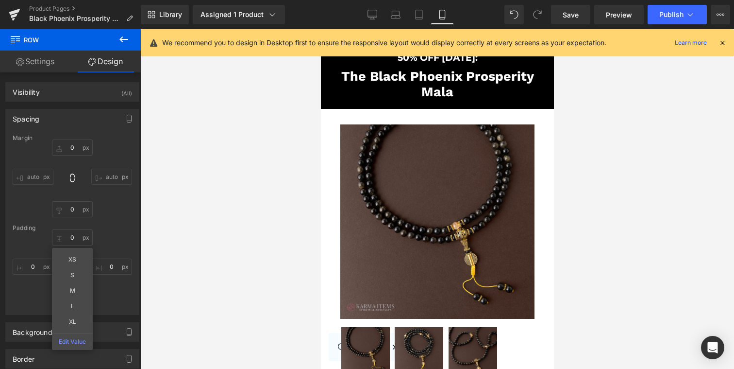
click at [293, 189] on div at bounding box center [437, 198] width 594 height 339
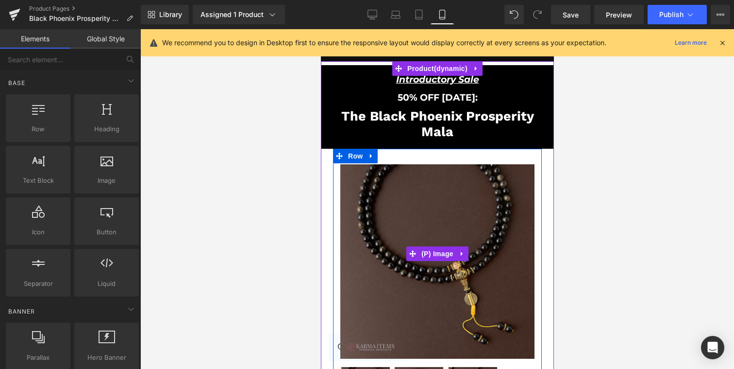
scroll to position [0, 0]
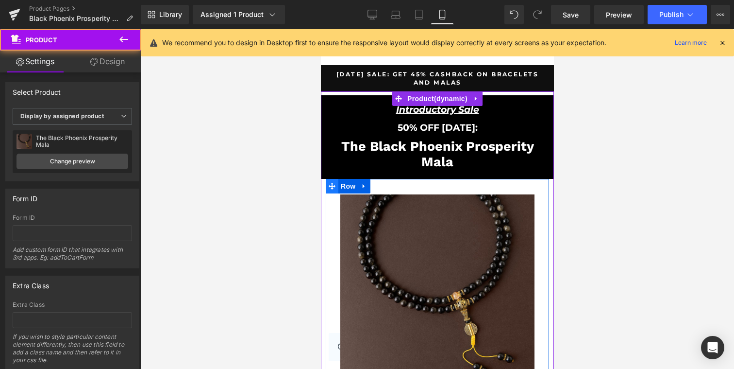
click at [331, 184] on icon at bounding box center [331, 185] width 7 height 7
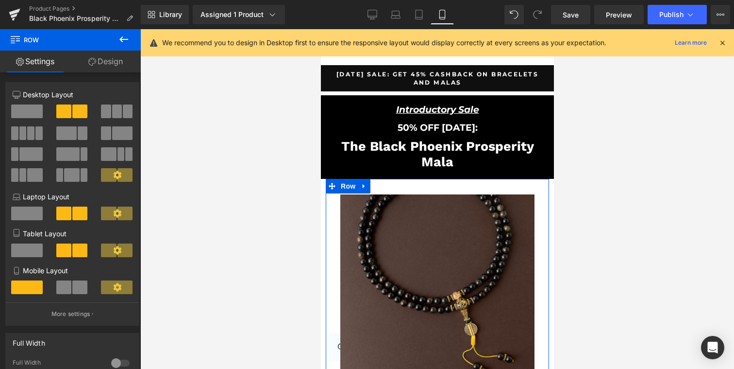
click at [96, 58] on link "Design" at bounding box center [105, 61] width 70 height 22
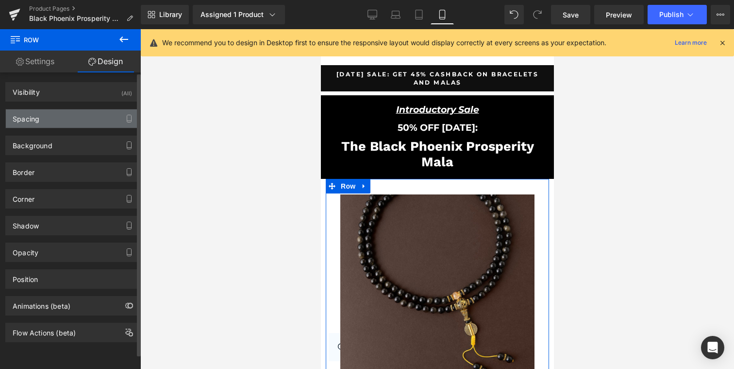
click at [86, 115] on div "Spacing" at bounding box center [72, 118] width 133 height 18
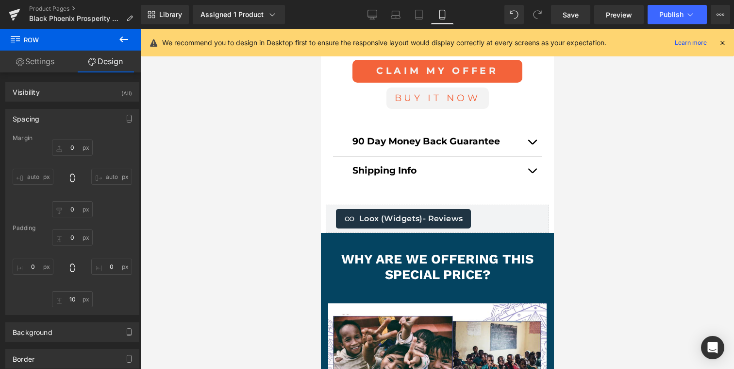
scroll to position [1685, 0]
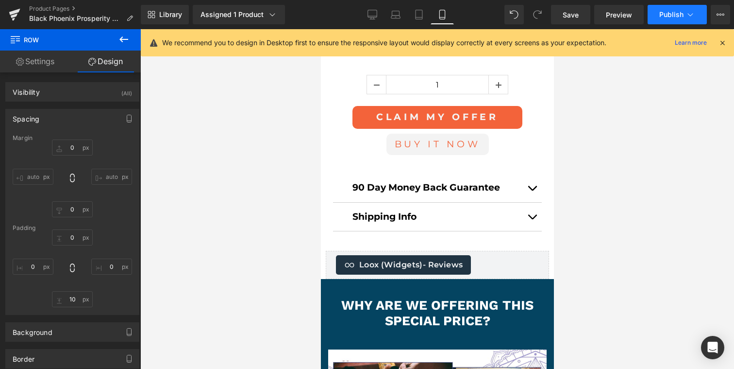
click at [673, 21] on button "Publish" at bounding box center [677, 14] width 59 height 19
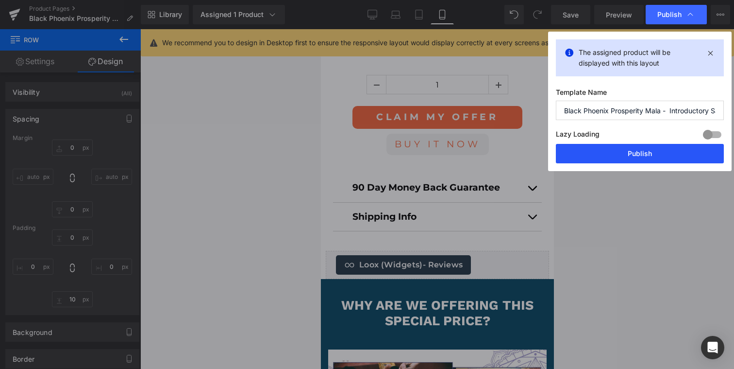
click at [638, 153] on button "Publish" at bounding box center [640, 153] width 168 height 19
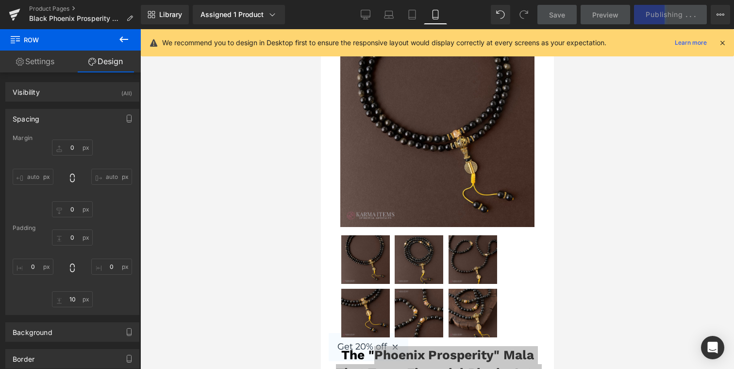
scroll to position [162, 0]
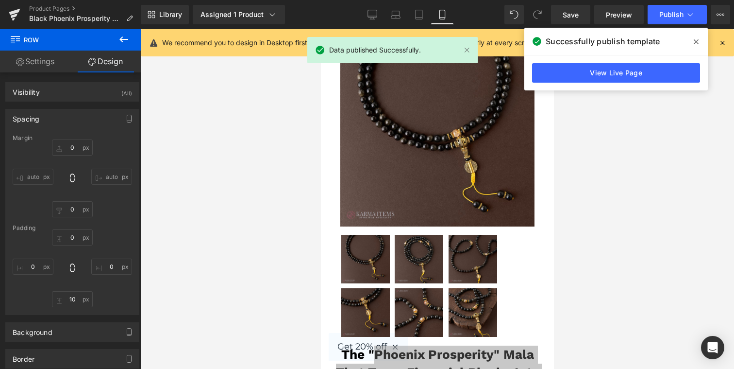
click at [648, 63] on div "View Live Page" at bounding box center [616, 72] width 184 height 35
click at [648, 67] on link "View Live Page" at bounding box center [616, 72] width 168 height 19
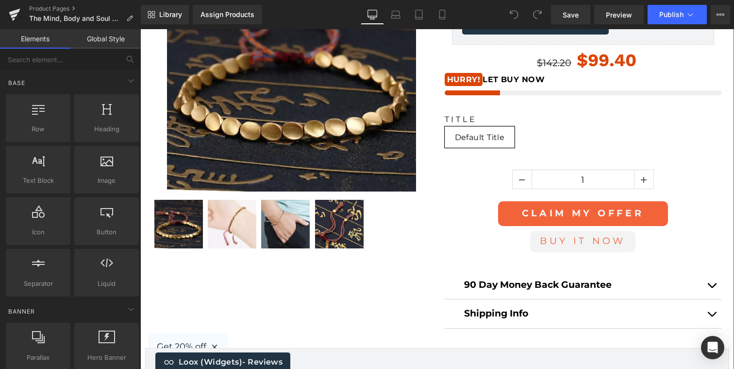
scroll to position [334, 0]
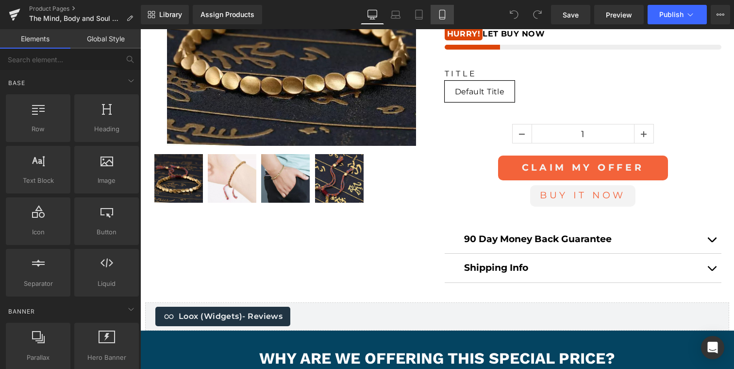
click at [434, 16] on link "Mobile" at bounding box center [442, 14] width 23 height 19
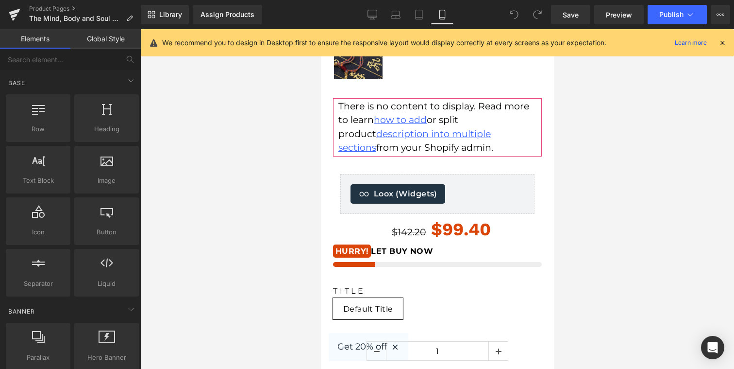
scroll to position [429, 0]
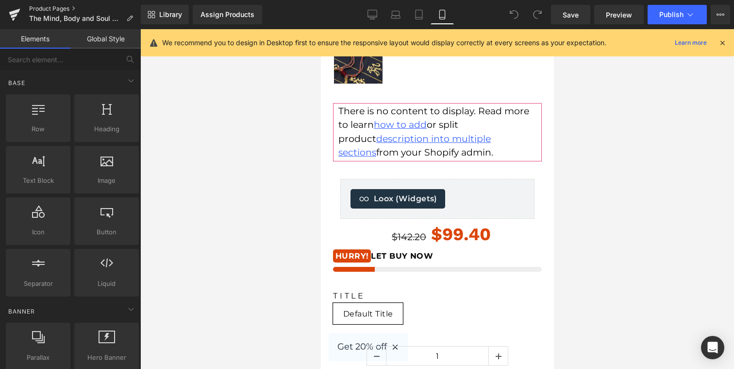
click at [61, 9] on link "Product Pages" at bounding box center [85, 9] width 112 height 8
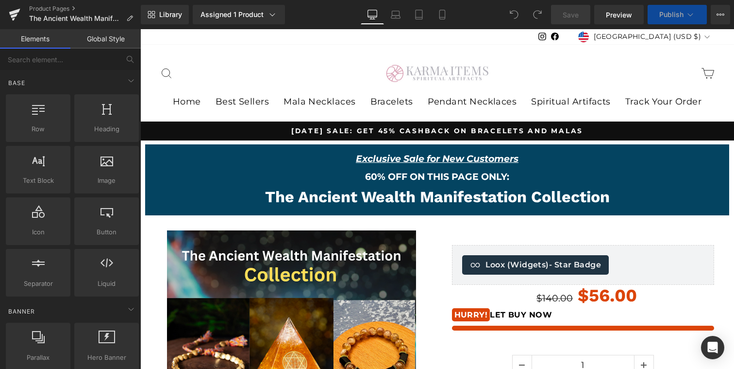
scroll to position [146, 0]
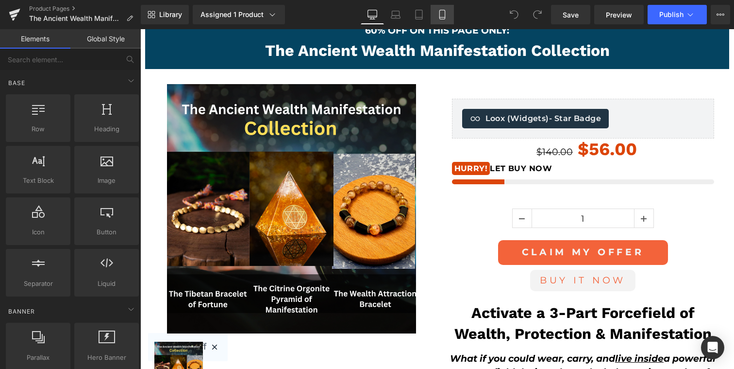
click at [441, 16] on icon at bounding box center [442, 15] width 10 height 10
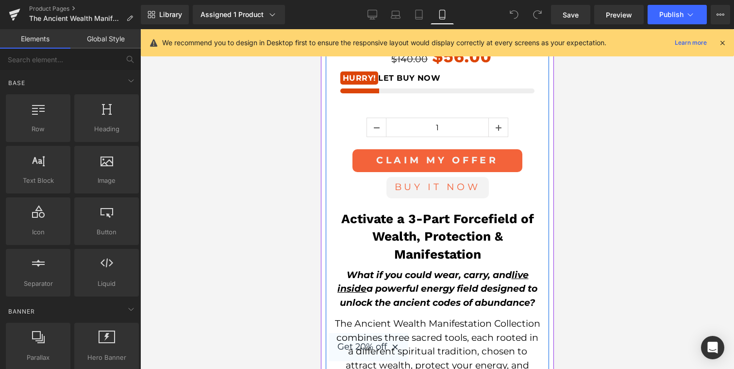
scroll to position [500, 0]
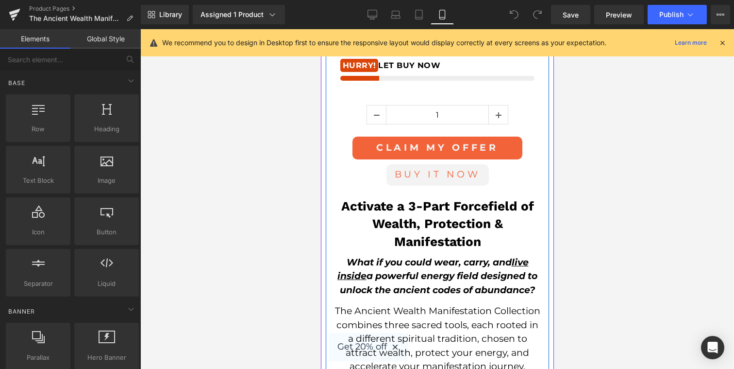
click at [399, 226] on strong "Activate a 3-Part Forcefield of Wealth, Protection & Manifestation" at bounding box center [437, 224] width 193 height 50
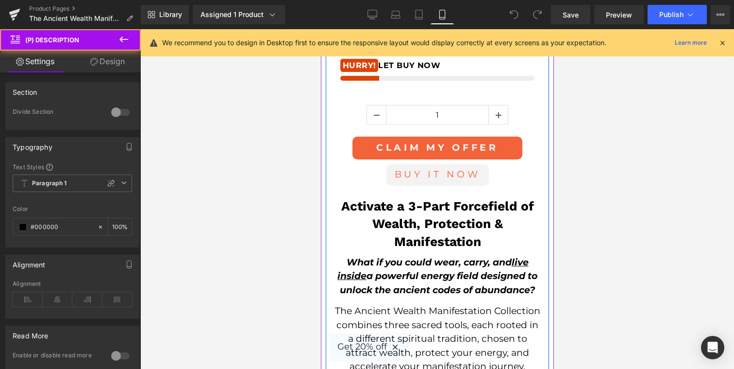
click at [354, 271] on u "live inside" at bounding box center [432, 268] width 191 height 25
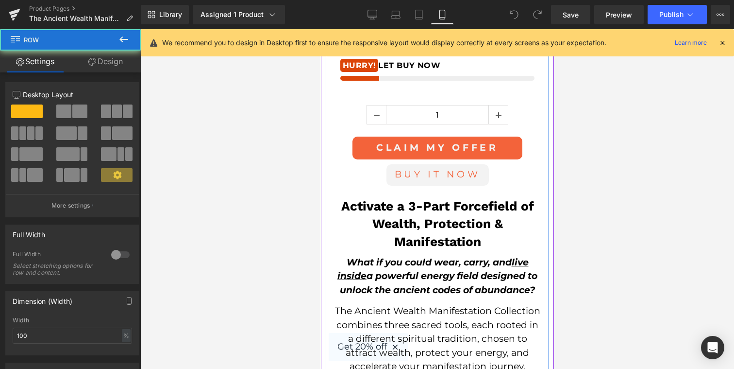
click at [354, 185] on div "CLAIM MY OFFER (P) Cart Button Buy it now (P) Dynamic Checkout Button Row" at bounding box center [437, 161] width 209 height 57
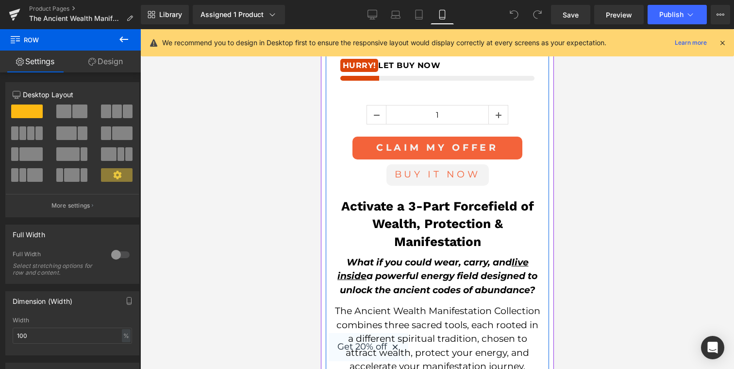
click at [342, 206] on strong "Activate a 3-Part Forcefield of Wealth, Protection & Manifestation" at bounding box center [437, 224] width 193 height 50
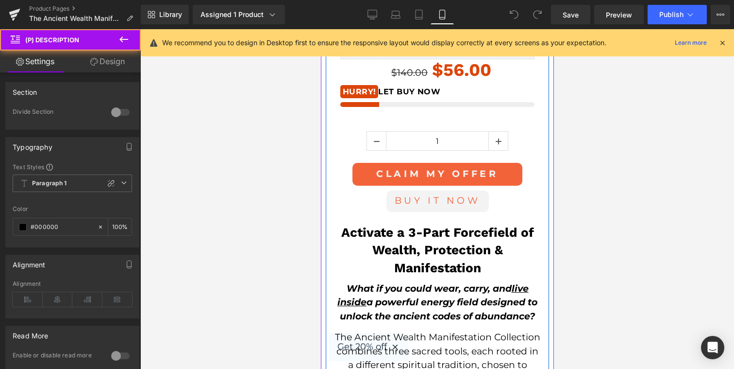
scroll to position [461, 0]
